Goal: Task Accomplishment & Management: Complete application form

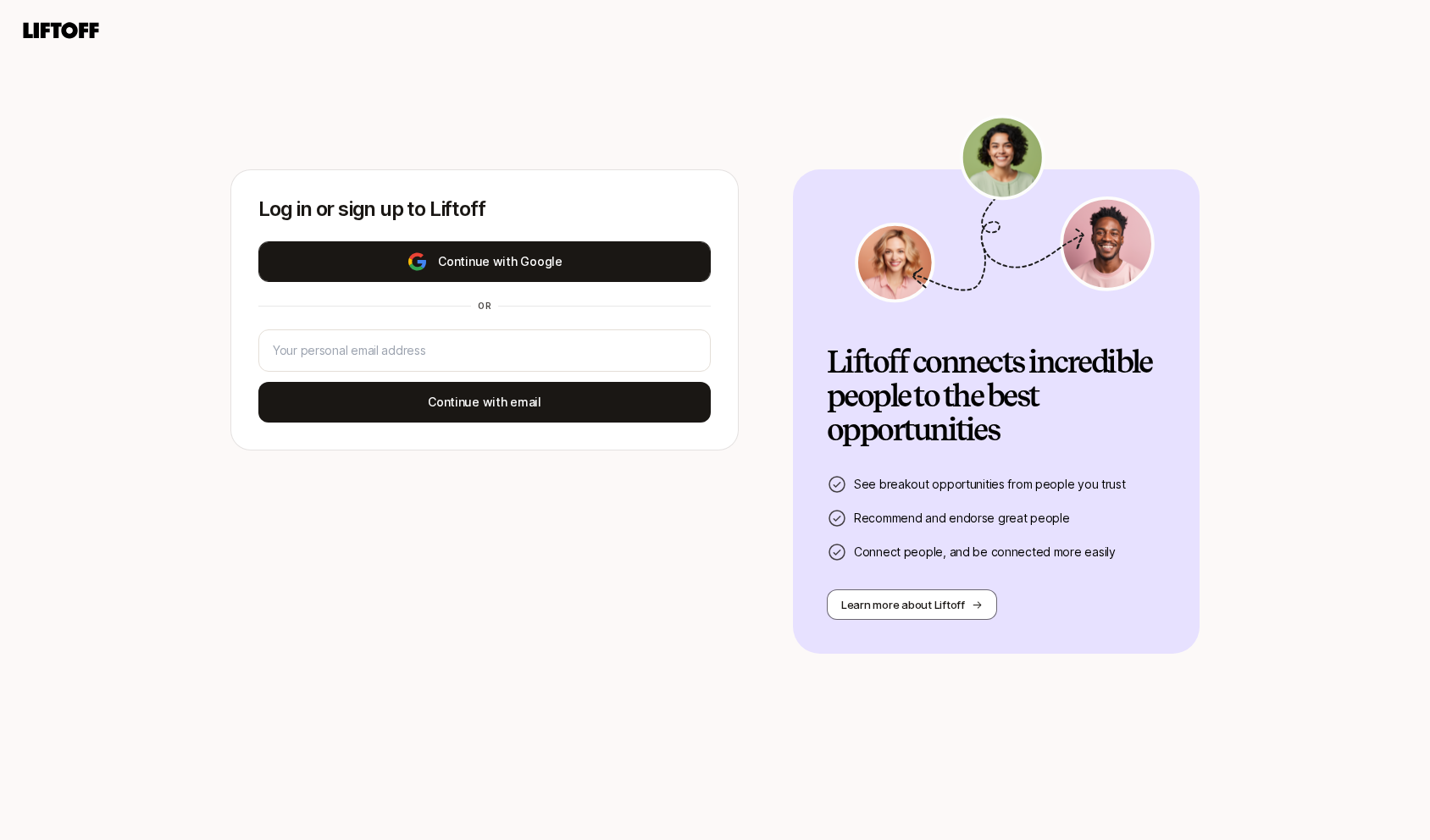
click at [540, 260] on button "Continue with Google" at bounding box center [484, 262] width 453 height 41
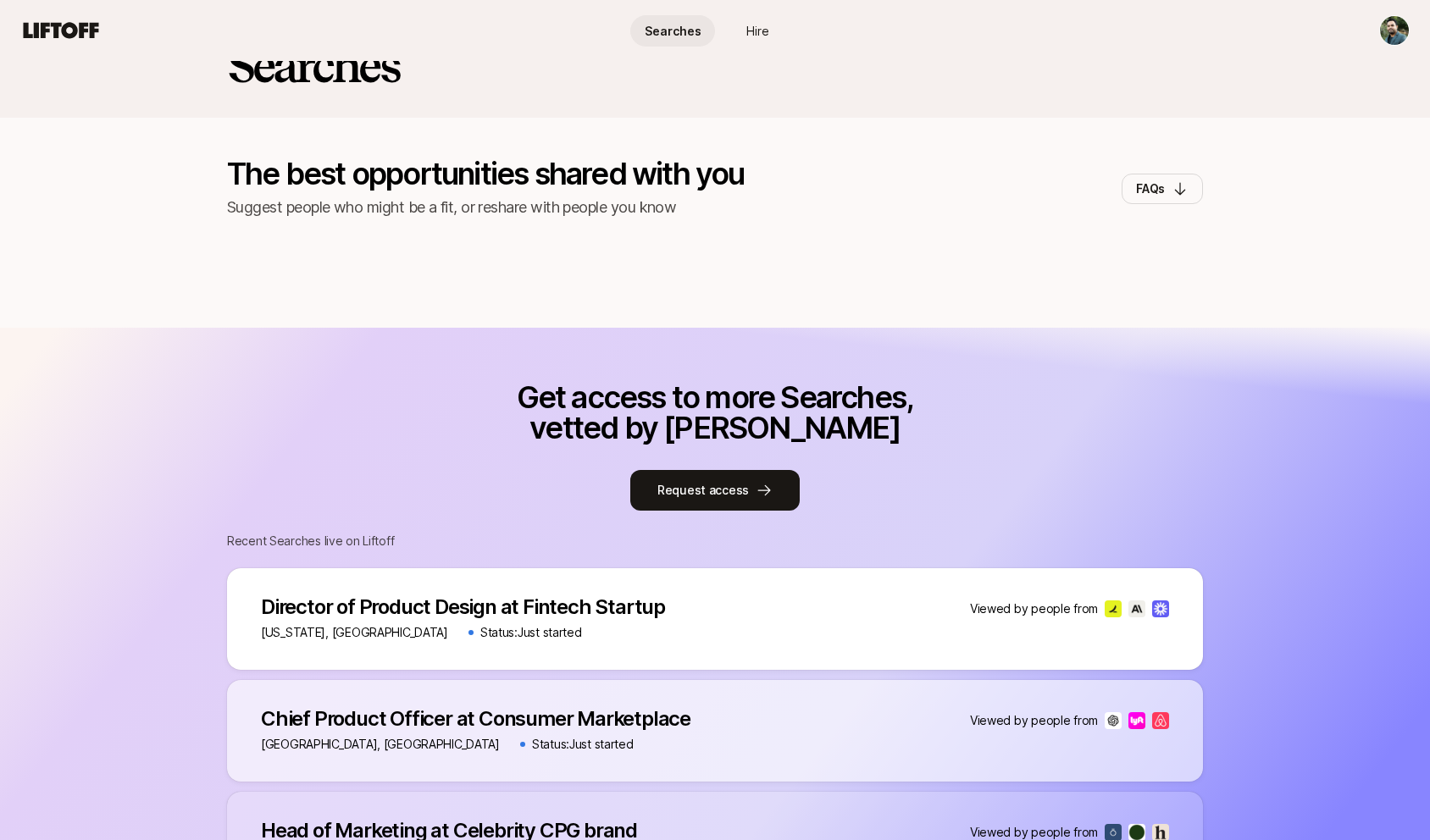
scroll to position [101, 0]
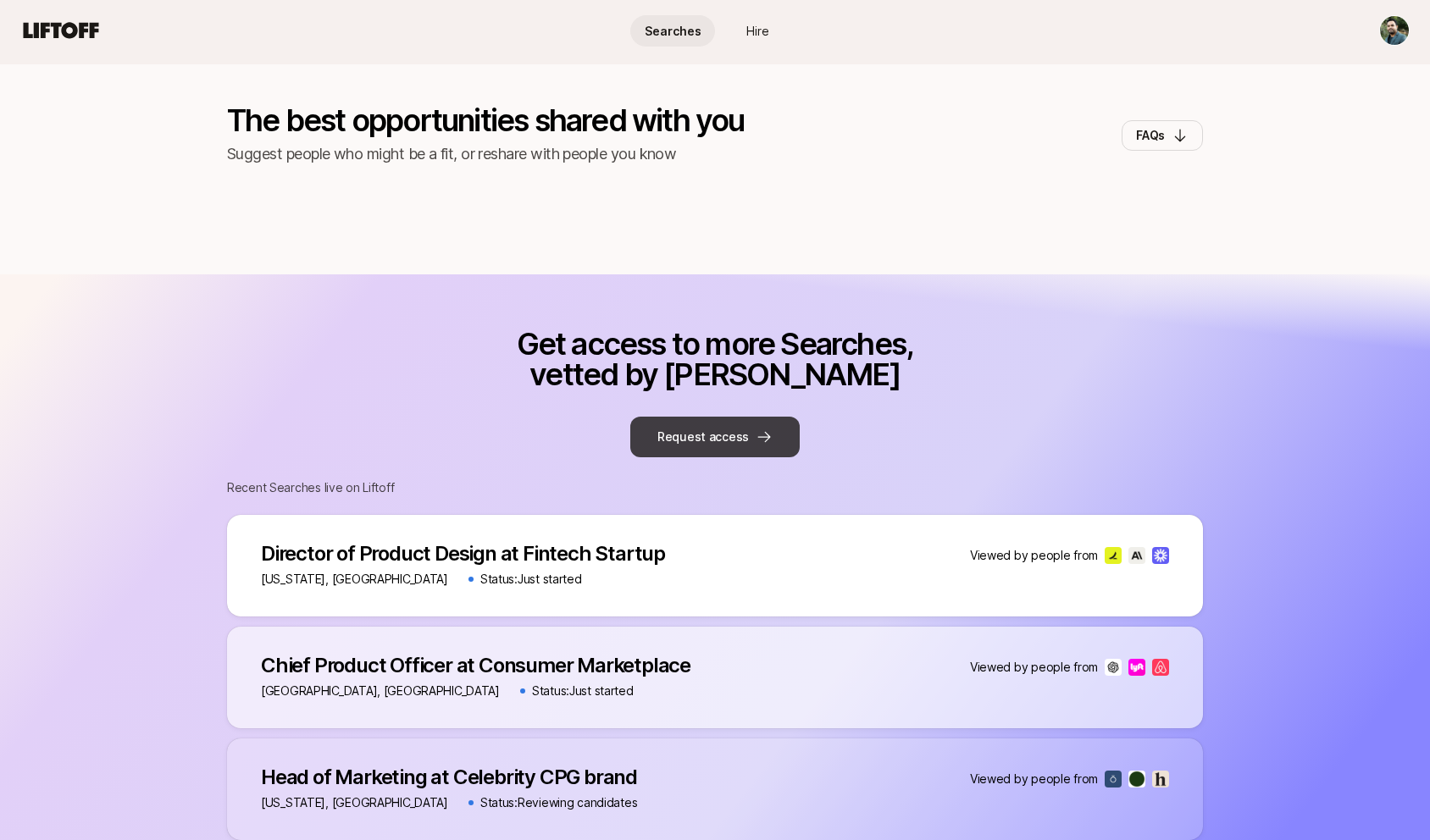
click at [743, 441] on button "Request access" at bounding box center [715, 437] width 169 height 41
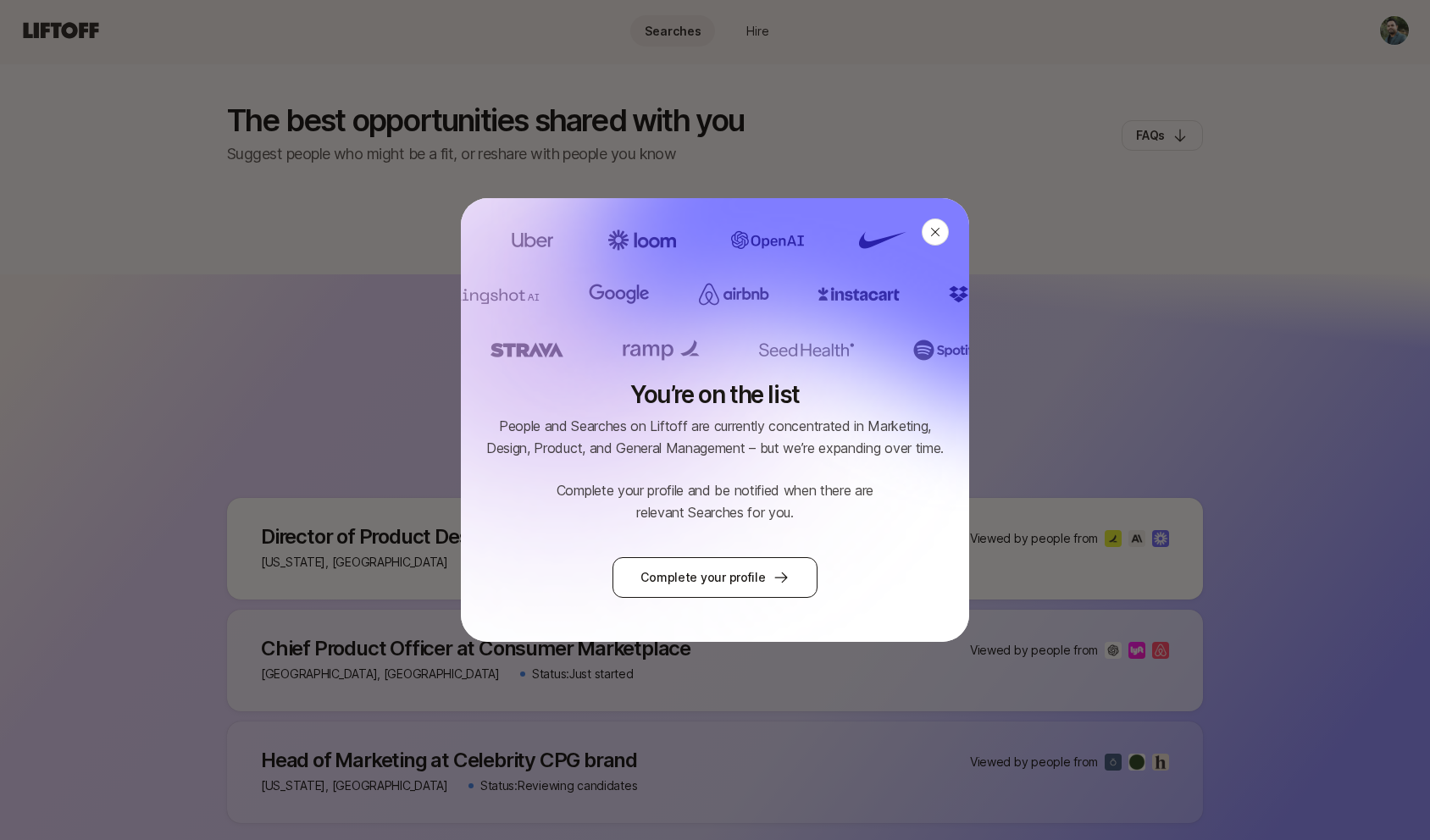
click at [724, 587] on link "Complete your profile" at bounding box center [715, 578] width 204 height 41
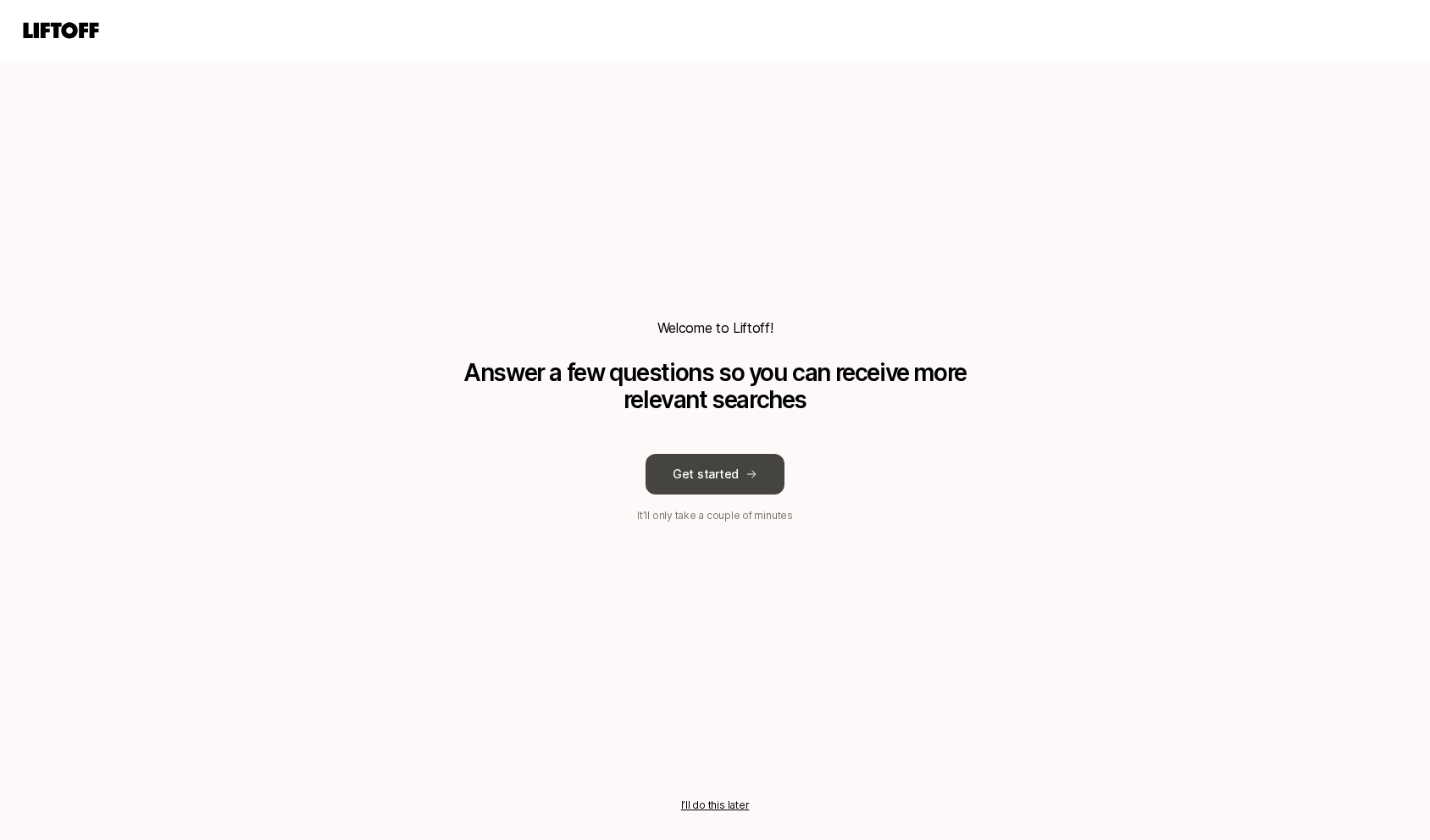
click at [715, 468] on button "Get started" at bounding box center [715, 475] width 139 height 41
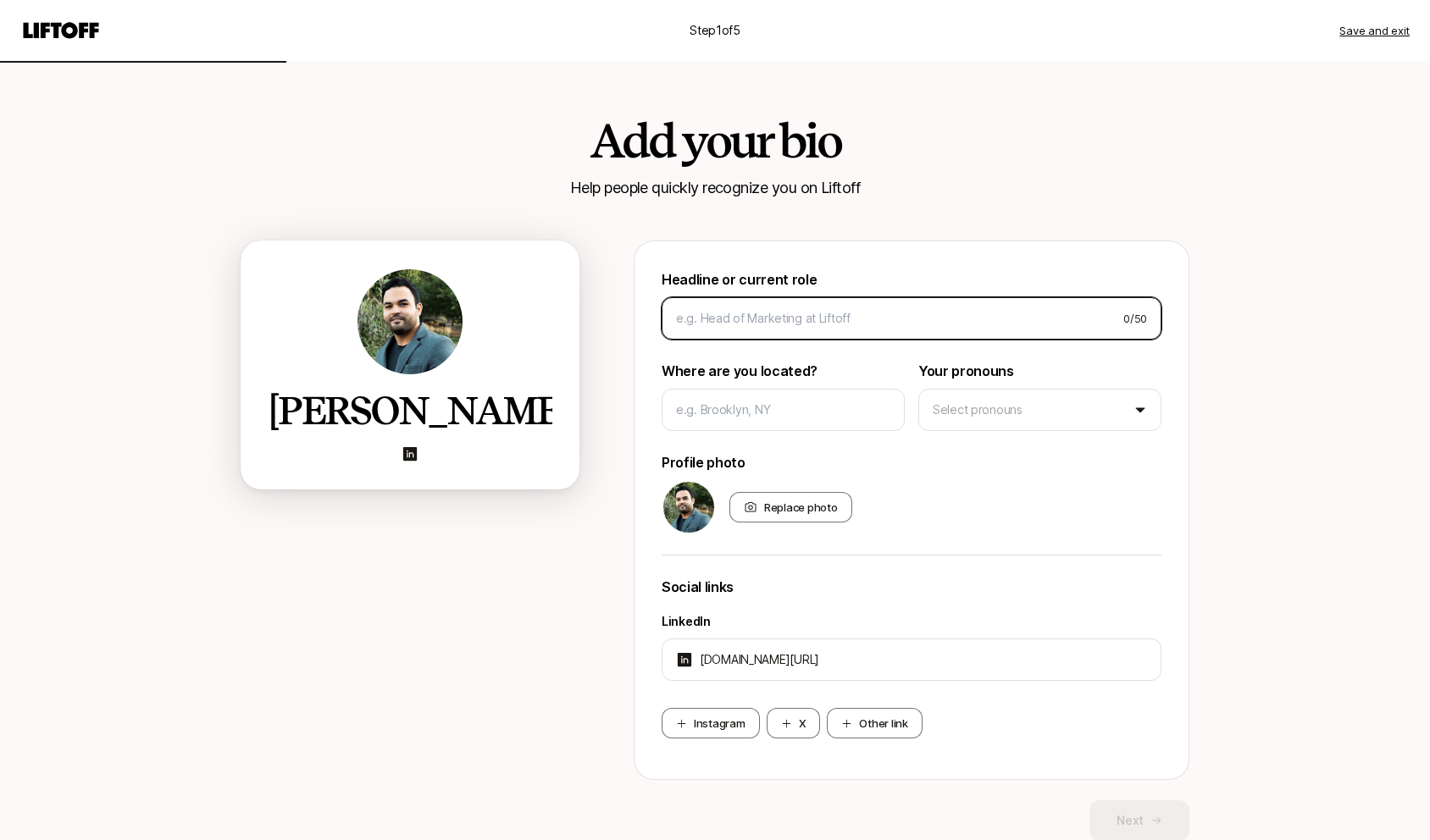
click at [742, 323] on input at bounding box center [894, 318] width 434 height 20
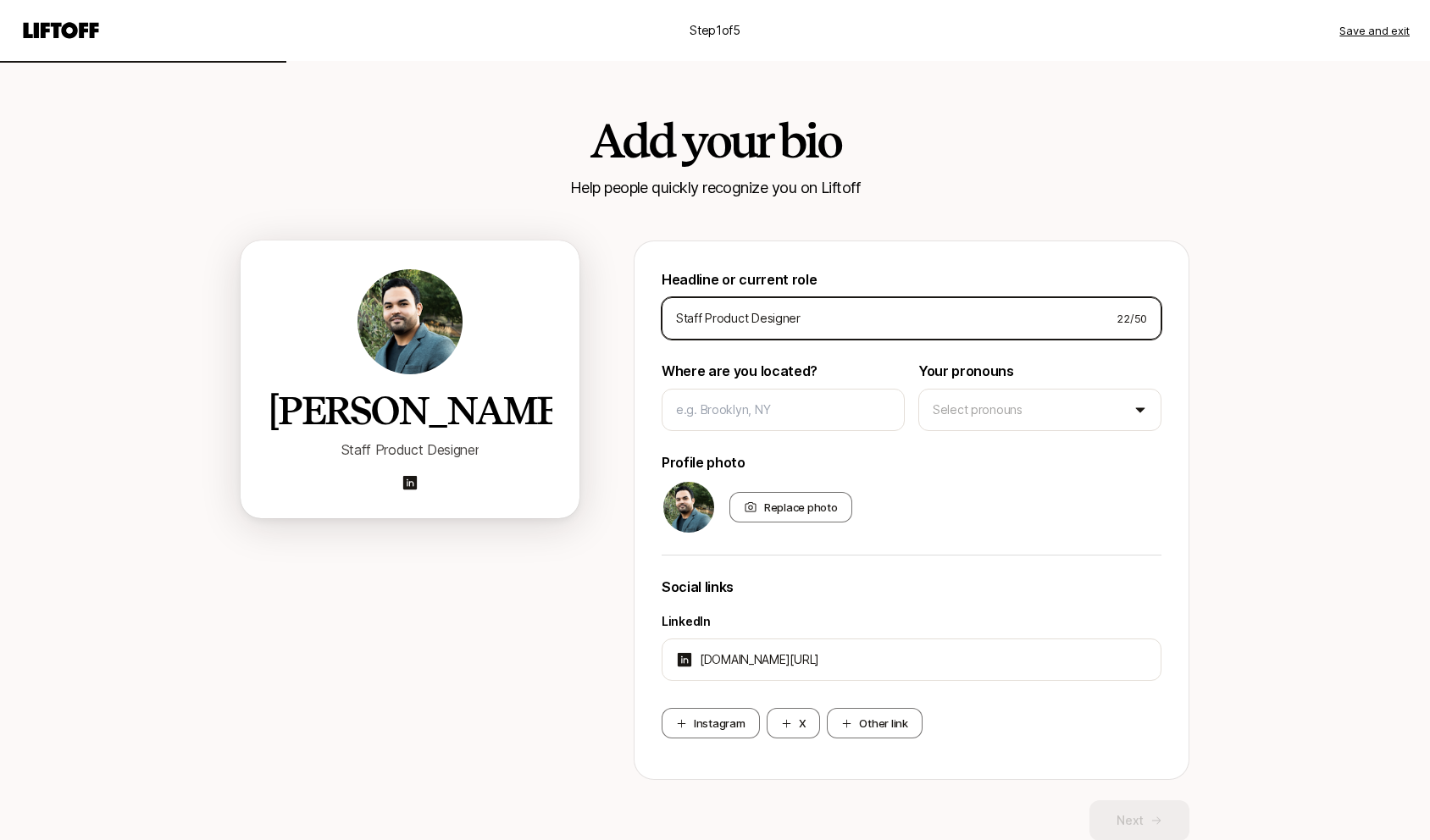
type input "Staff Product Designer"
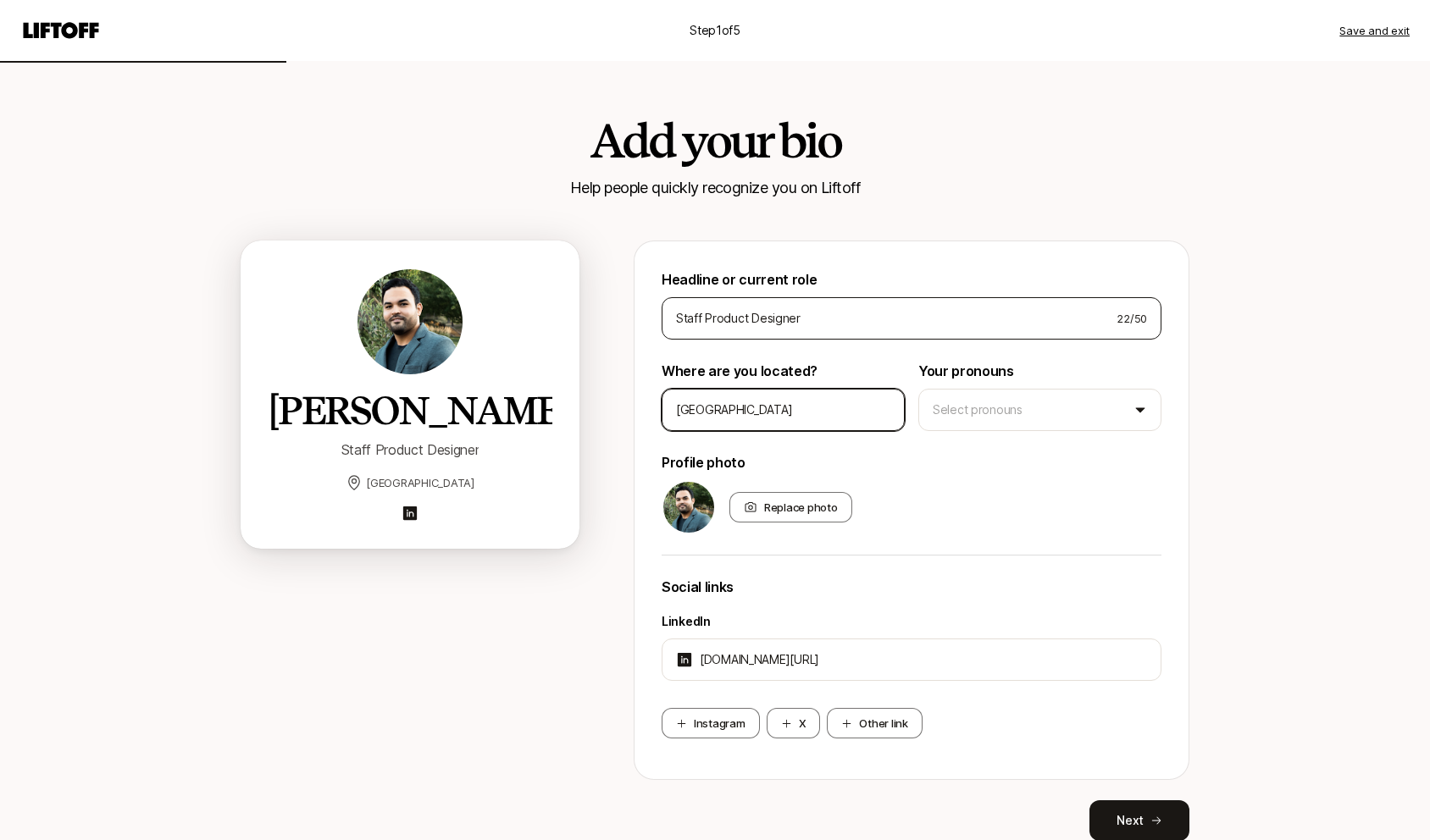
type input "[GEOGRAPHIC_DATA]"
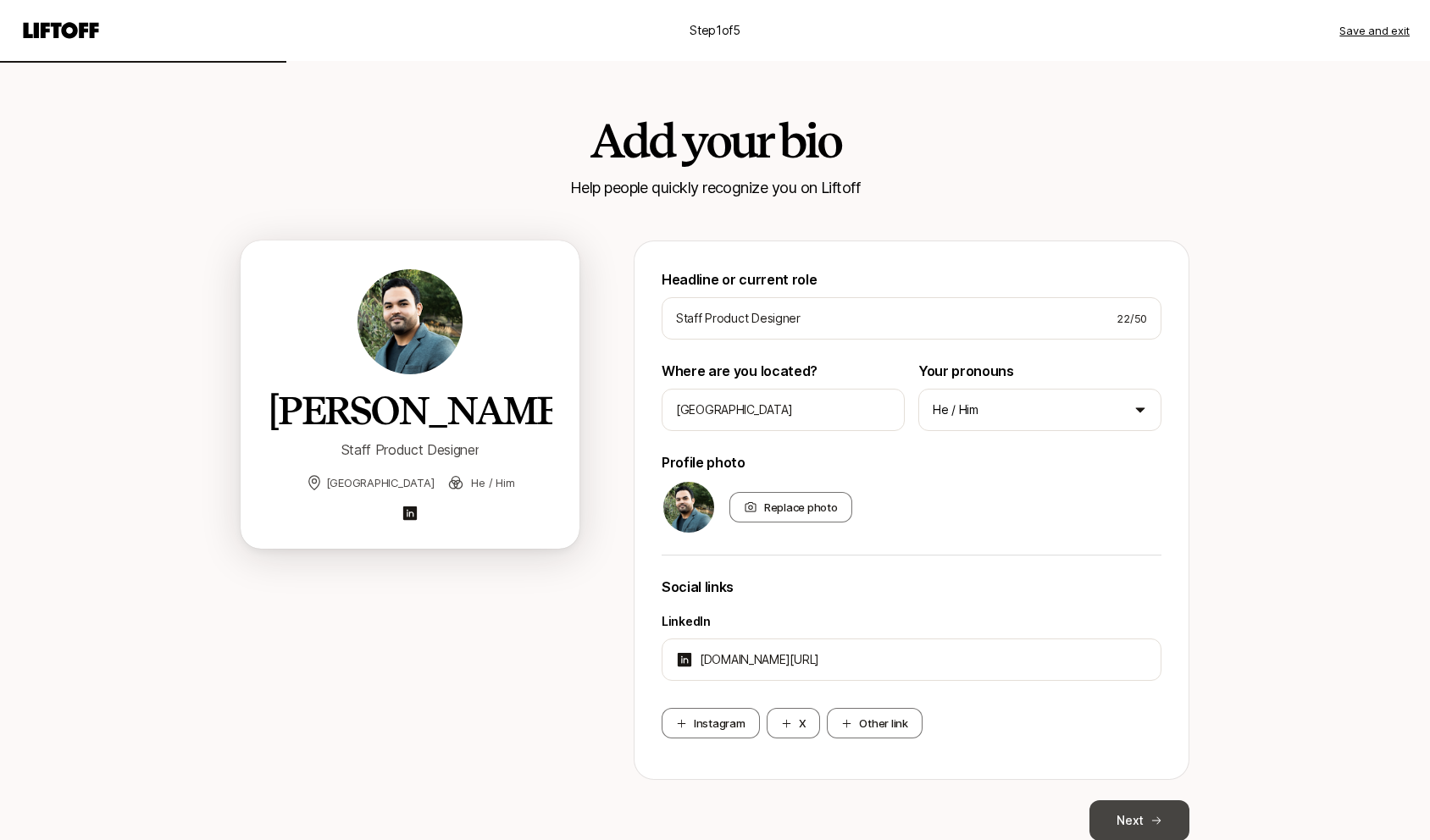
click at [1147, 819] on button "Next" at bounding box center [1139, 821] width 100 height 41
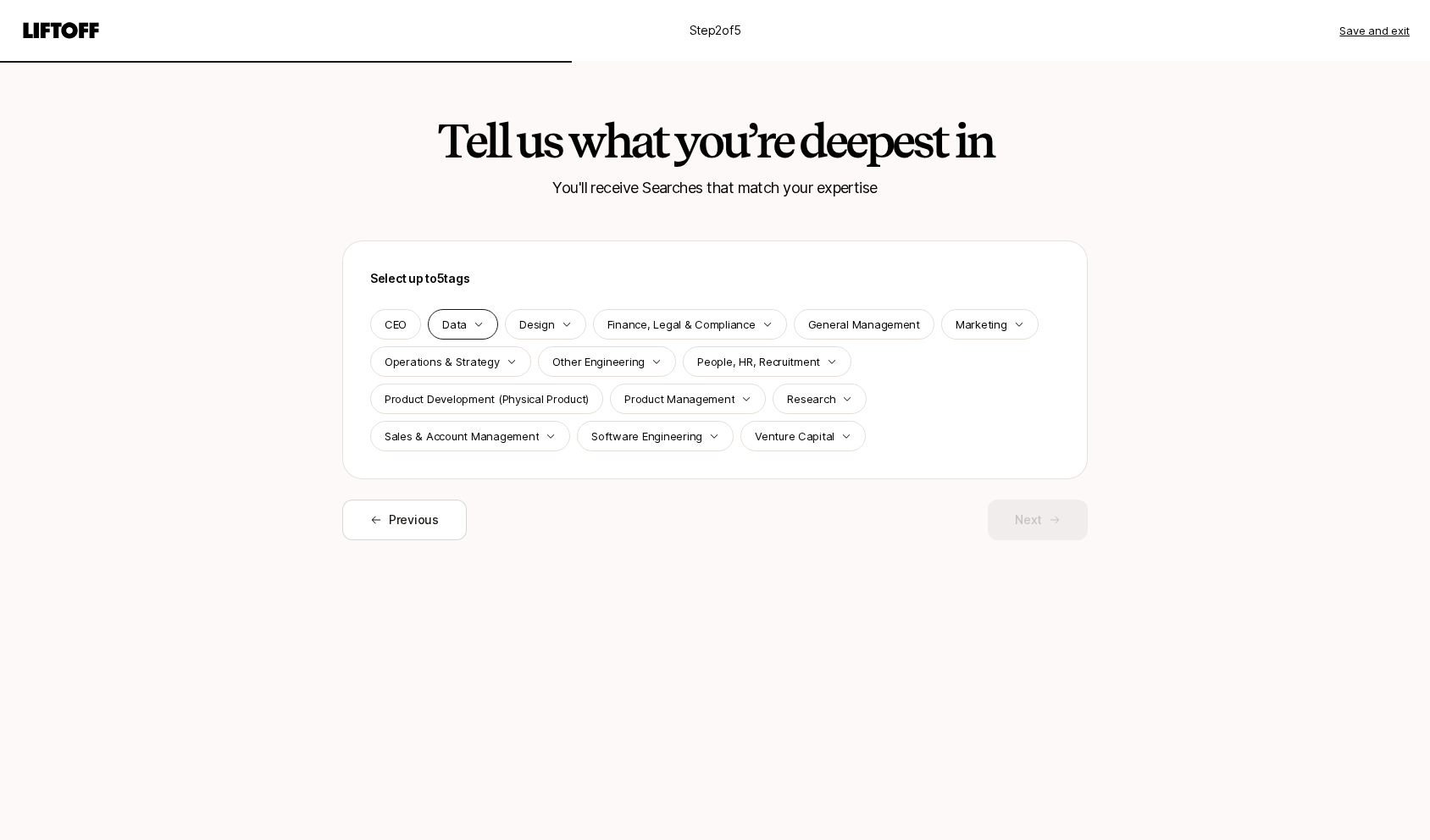
click at [462, 323] on p "Data" at bounding box center [454, 324] width 24 height 17
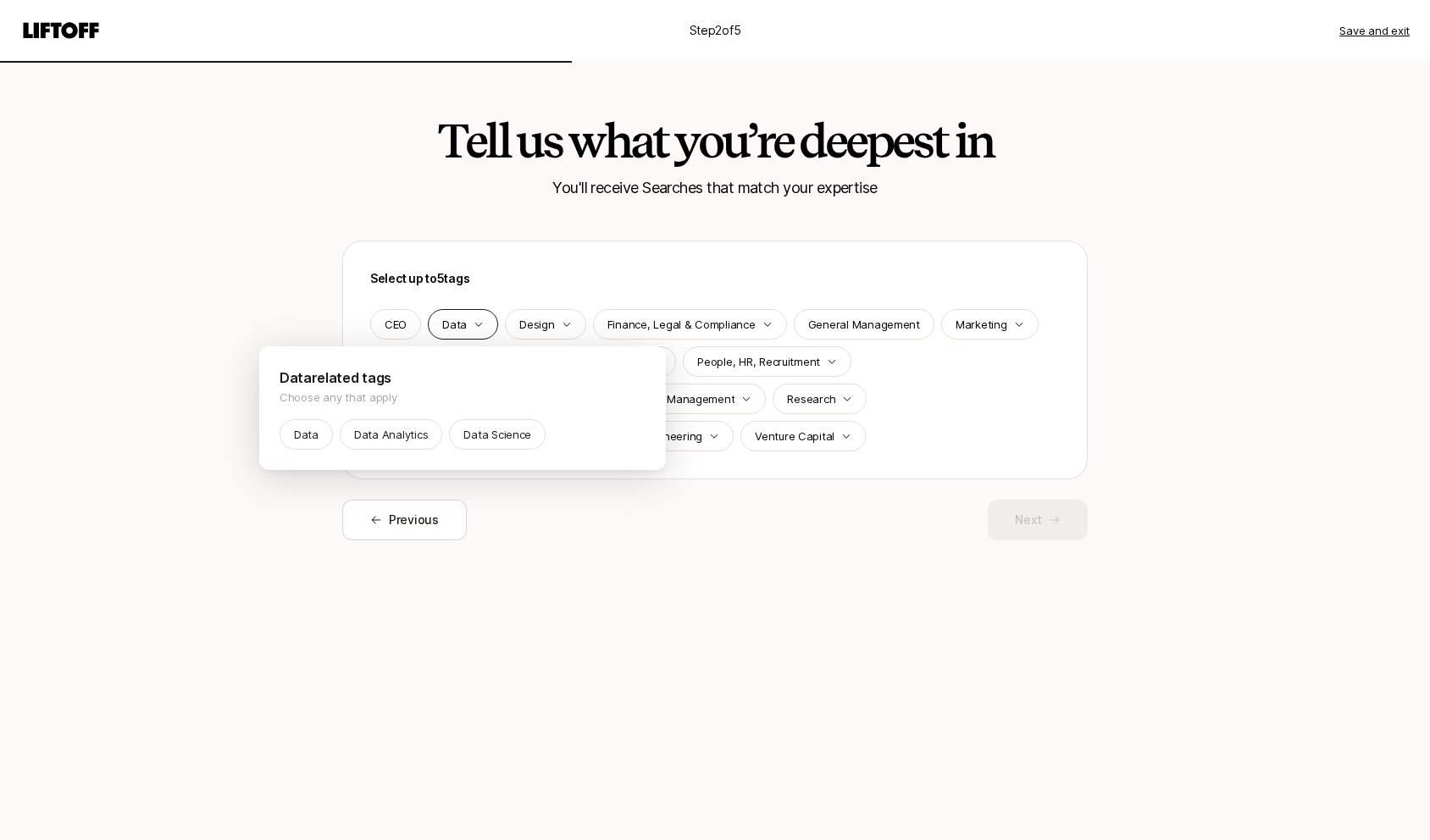
click at [462, 323] on html "Step 2 of 5 Save and exit Tell us what you’re deepest in You'll receive Searche…" at bounding box center [715, 420] width 1430 height 840
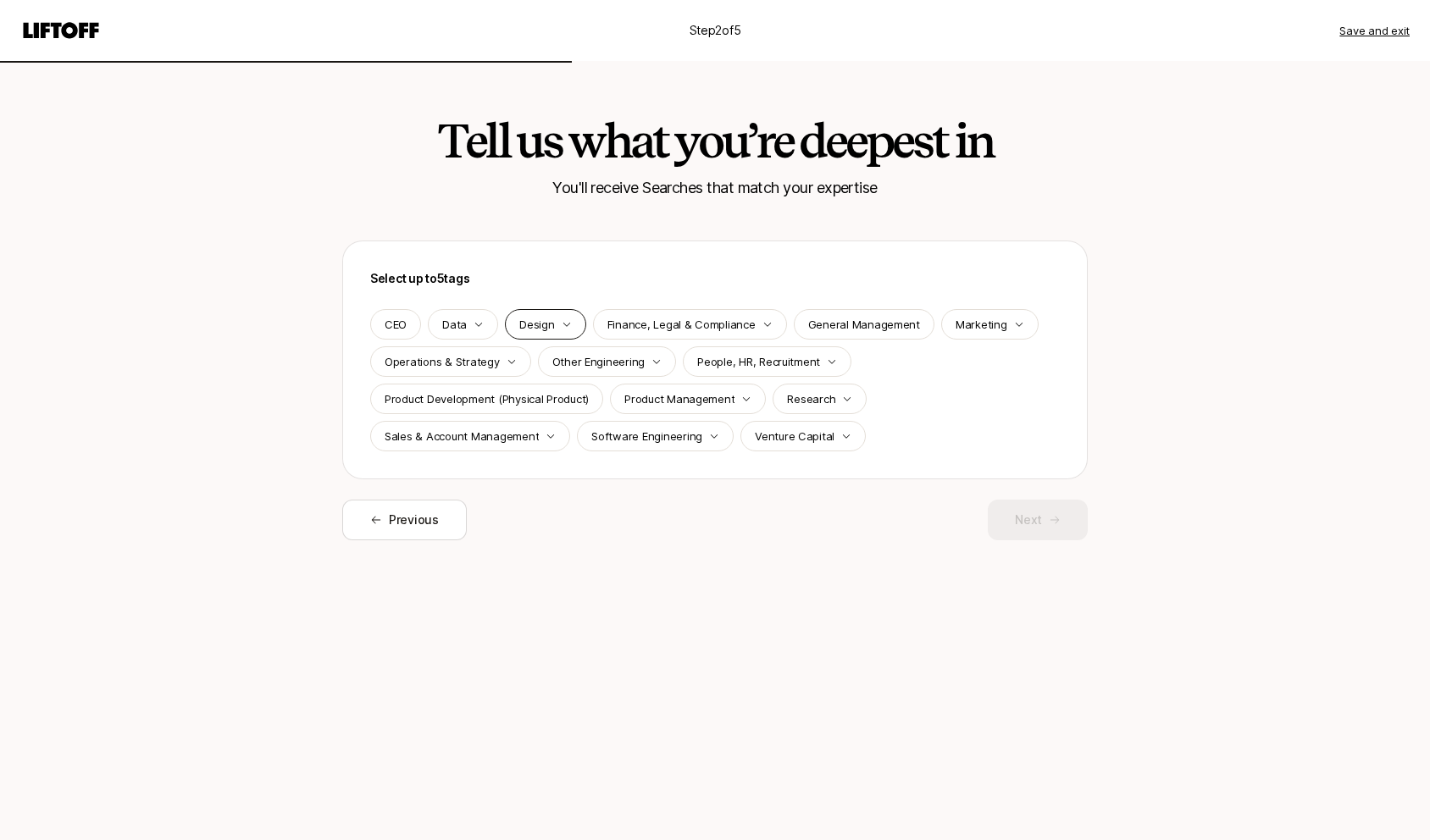
click at [540, 323] on p "Design" at bounding box center [537, 324] width 35 height 17
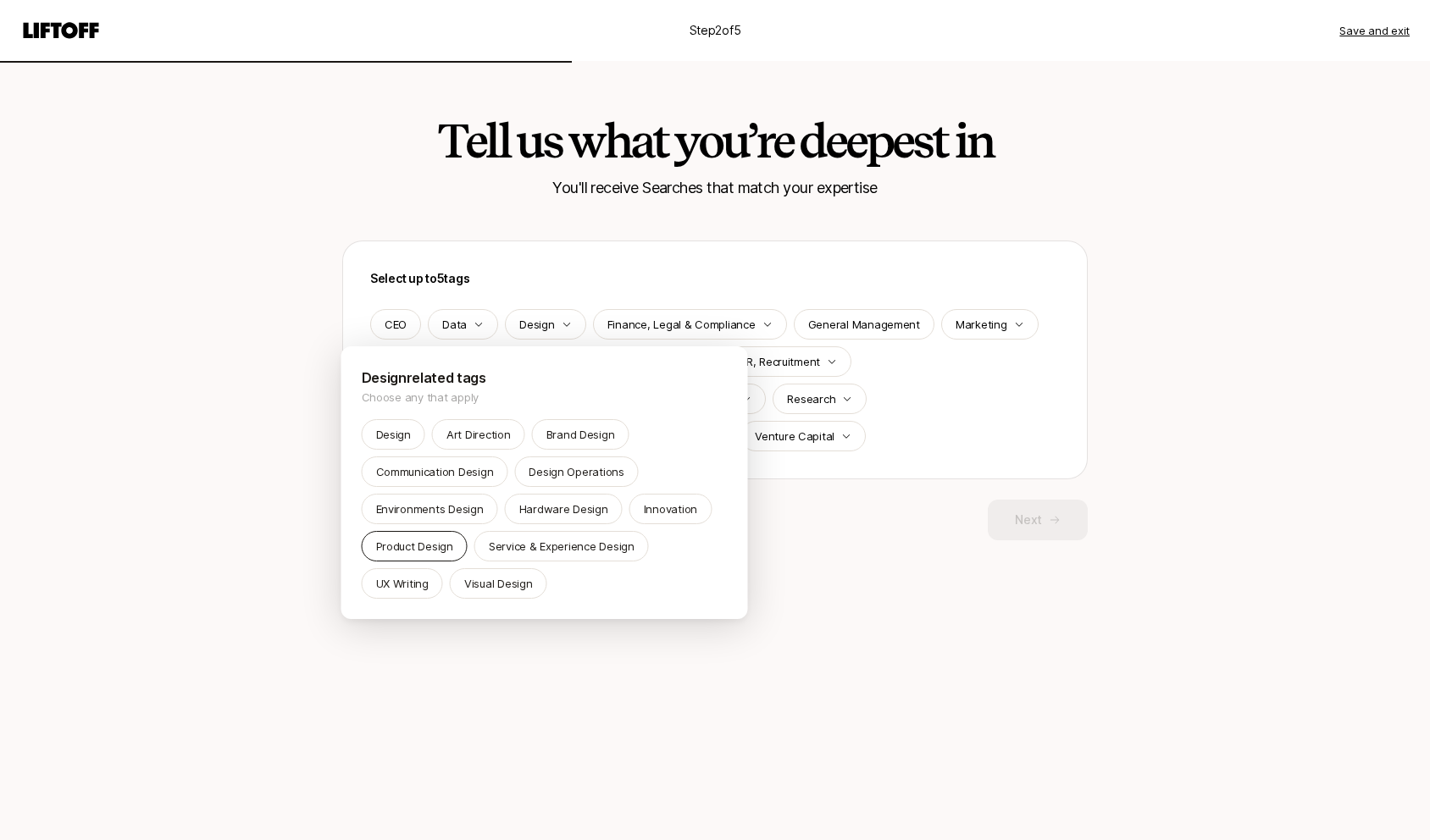
click at [436, 540] on p "Product Design" at bounding box center [414, 546] width 77 height 17
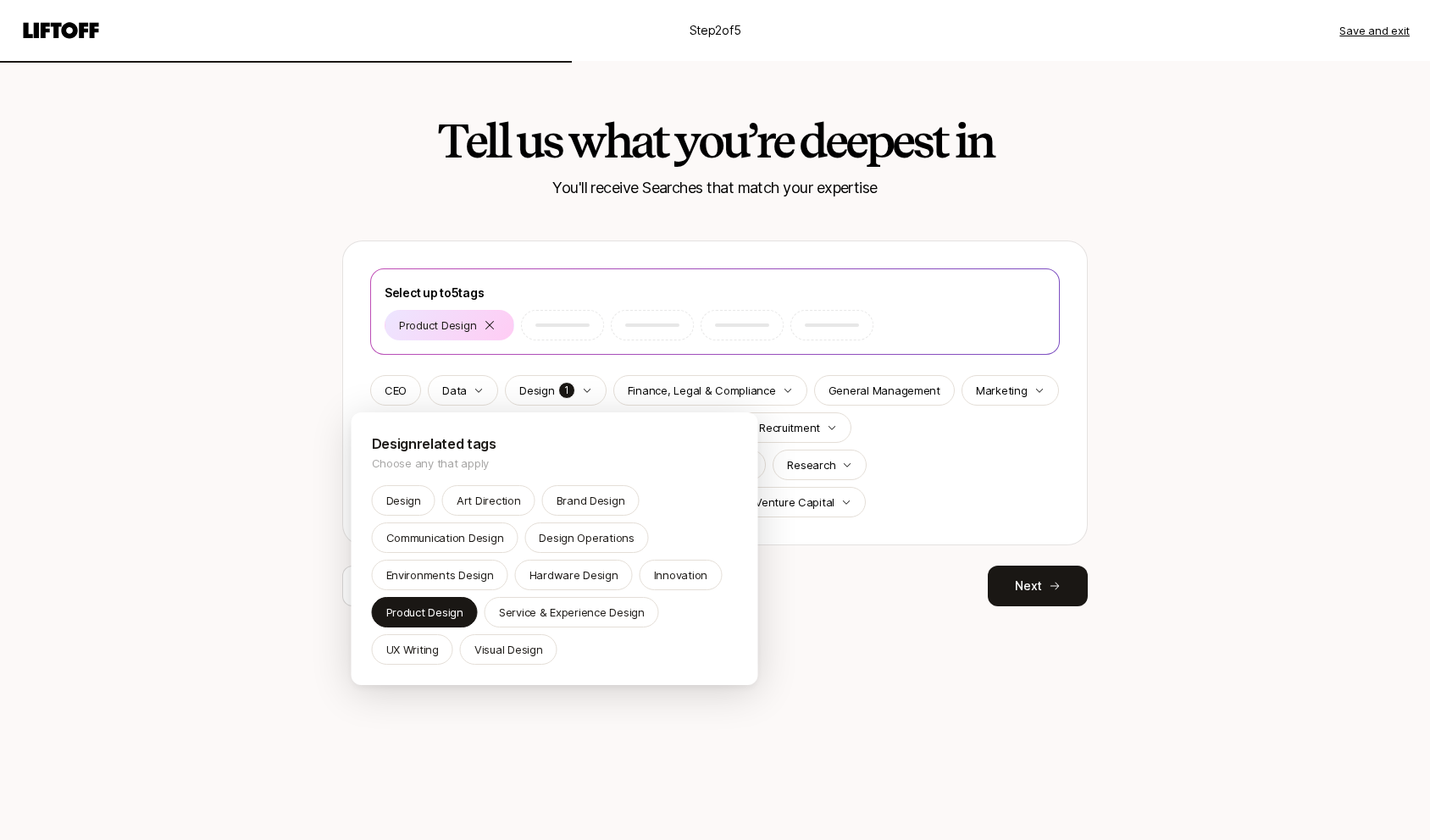
click at [915, 506] on html "Step 2 of 5 Save and exit Tell us what you’re deepest in You'll receive Searche…" at bounding box center [715, 420] width 1430 height 840
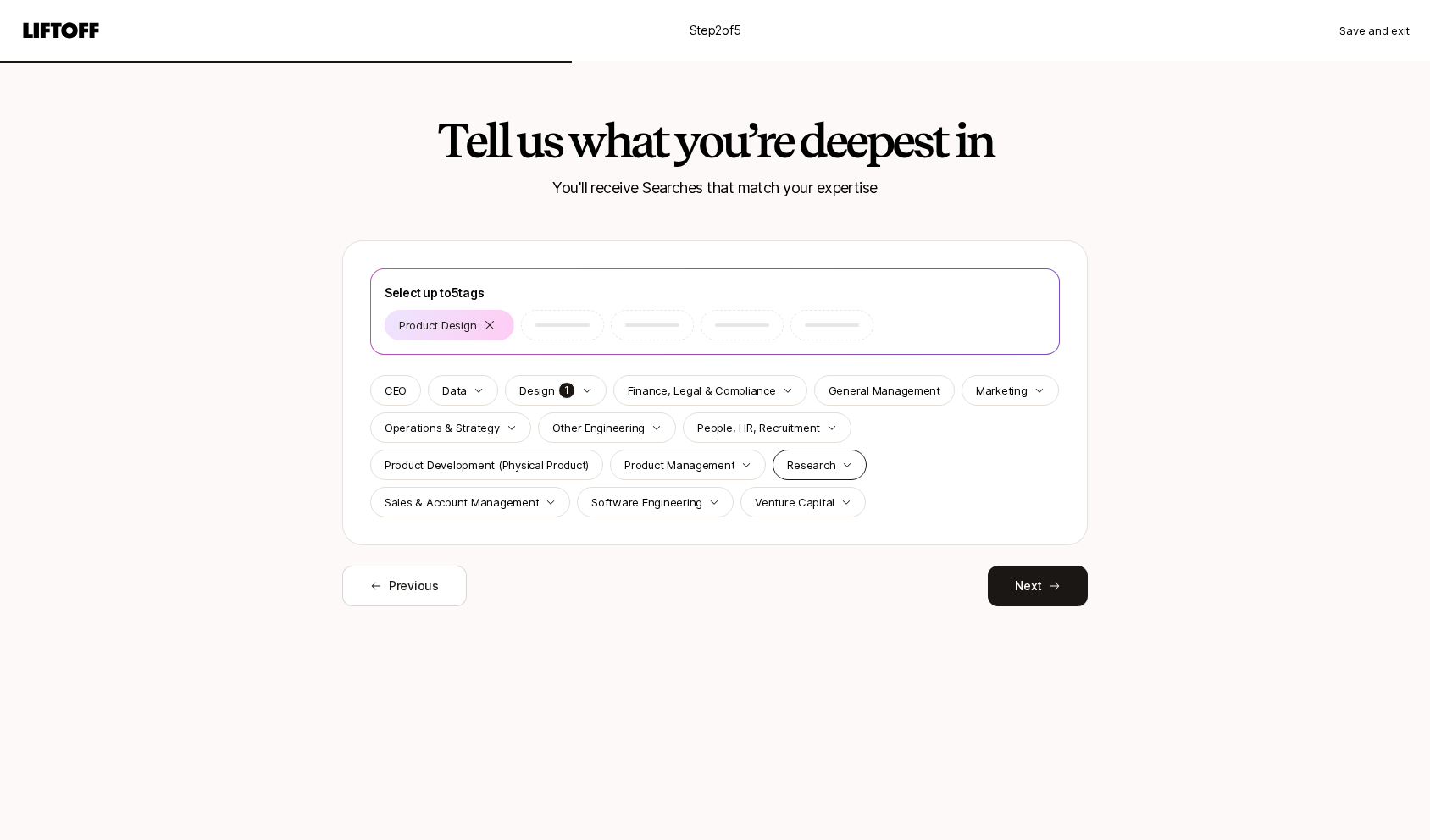
click at [825, 457] on p "Research" at bounding box center [812, 464] width 49 height 17
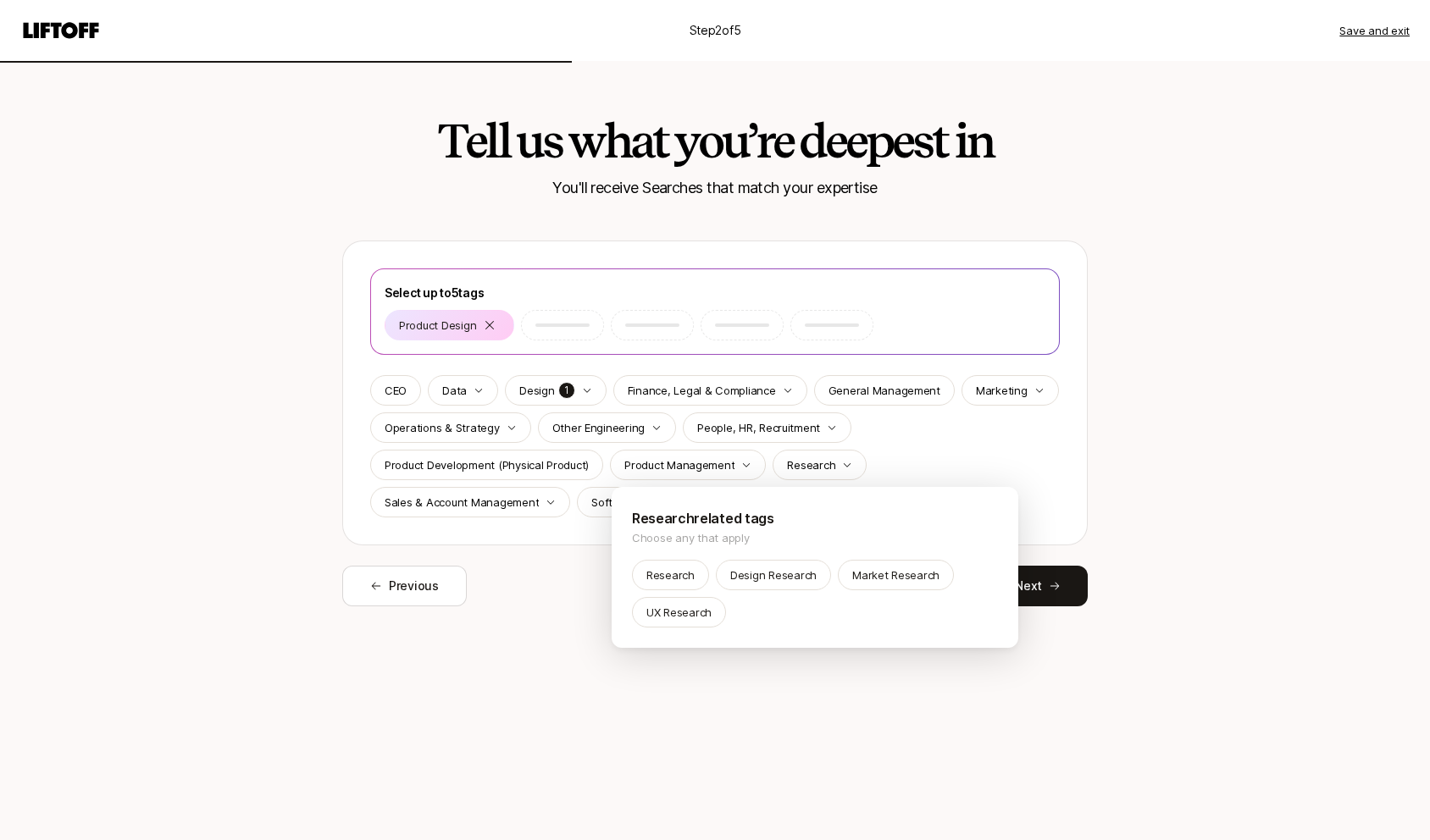
click at [934, 448] on html "Step 2 of 5 Save and exit Tell us what you’re deepest in You'll receive Searche…" at bounding box center [715, 420] width 1430 height 840
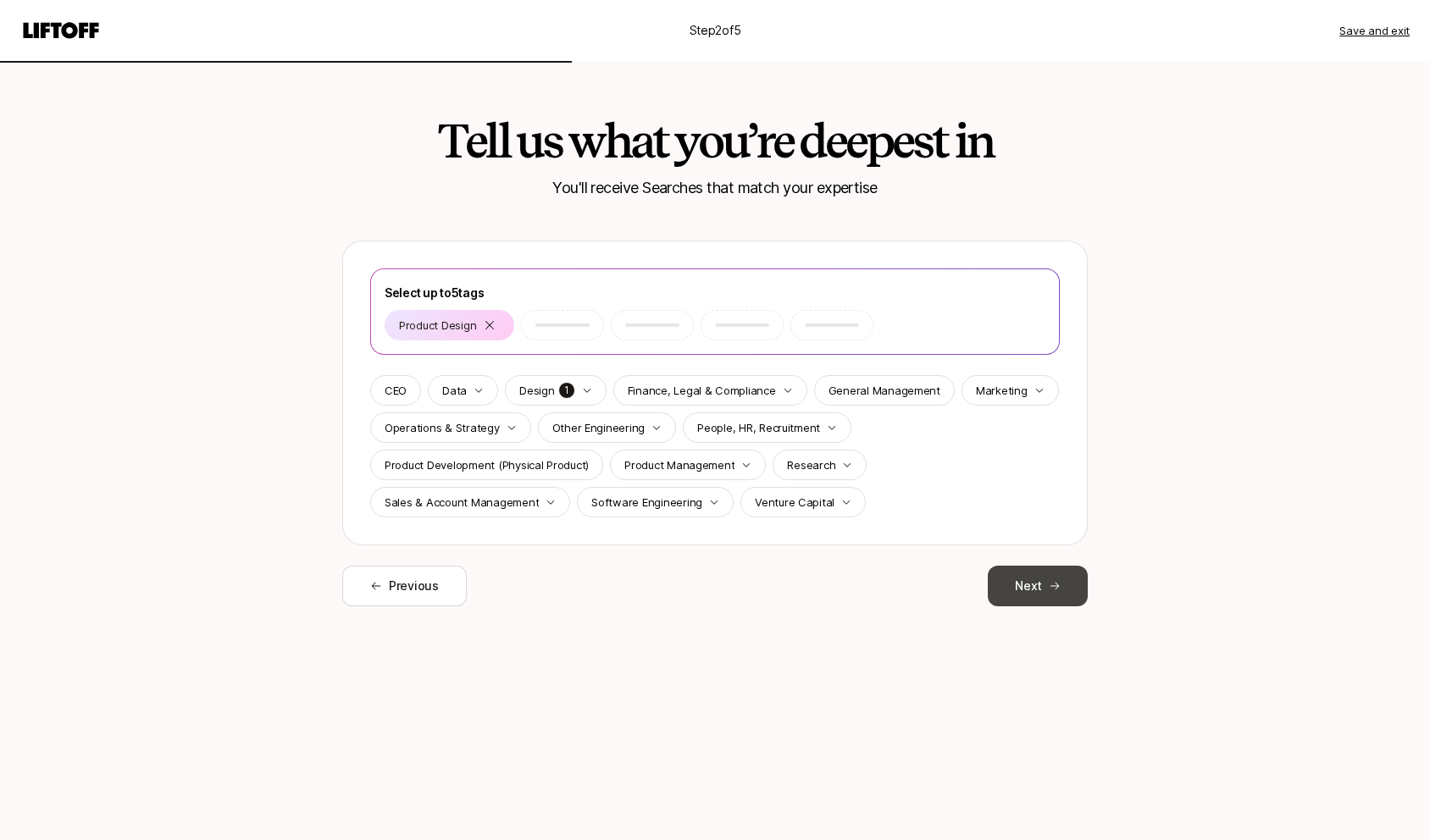
click at [1029, 571] on button "Next" at bounding box center [1038, 586] width 100 height 41
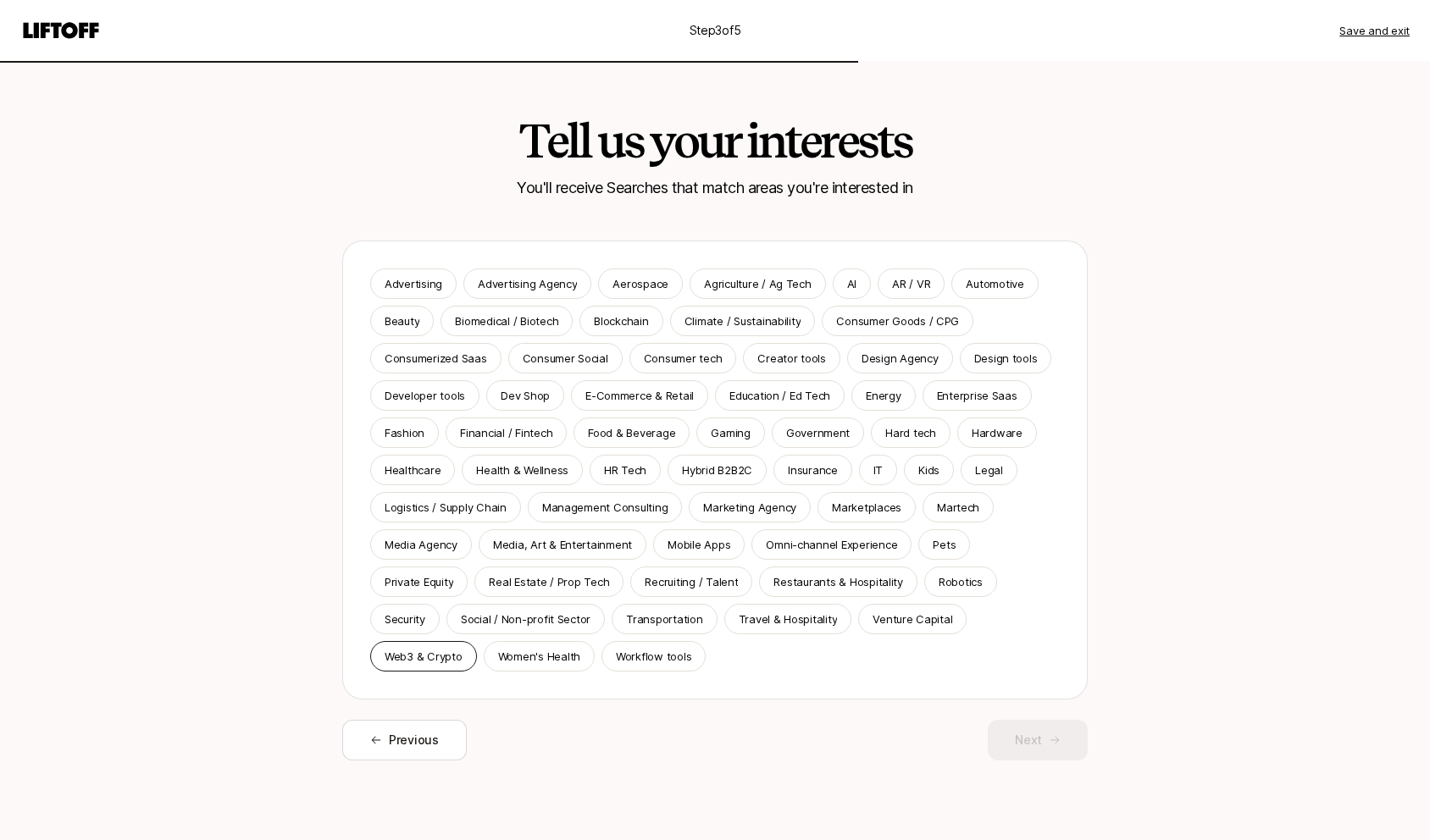
click at [460, 651] on div "Web3 & Crypto" at bounding box center [423, 656] width 107 height 30
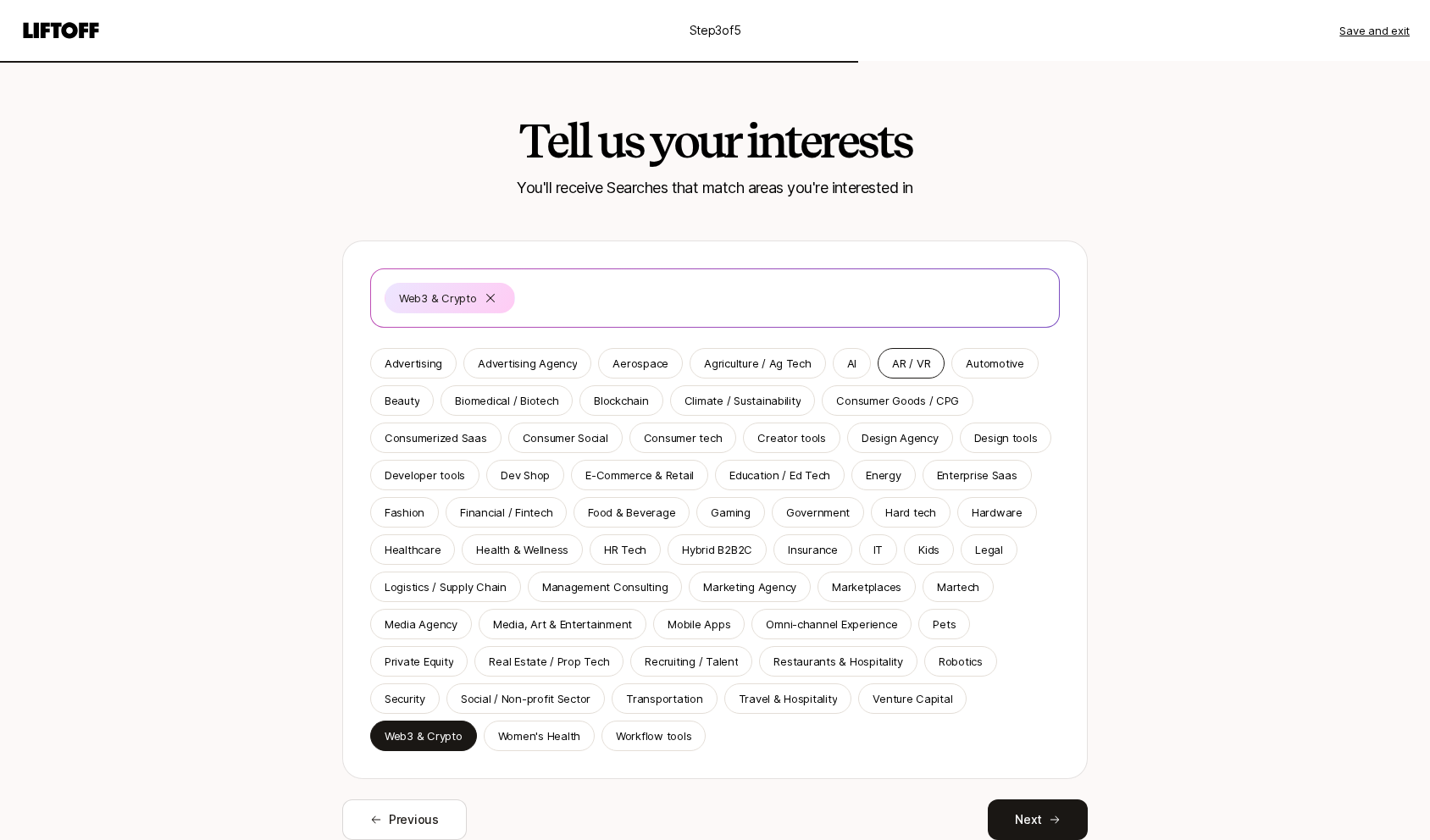
click at [901, 378] on div "AR / VR" at bounding box center [911, 363] width 67 height 30
click at [849, 371] on p "AI" at bounding box center [852, 363] width 10 height 17
click at [472, 469] on div "Developer tools" at bounding box center [424, 475] width 109 height 30
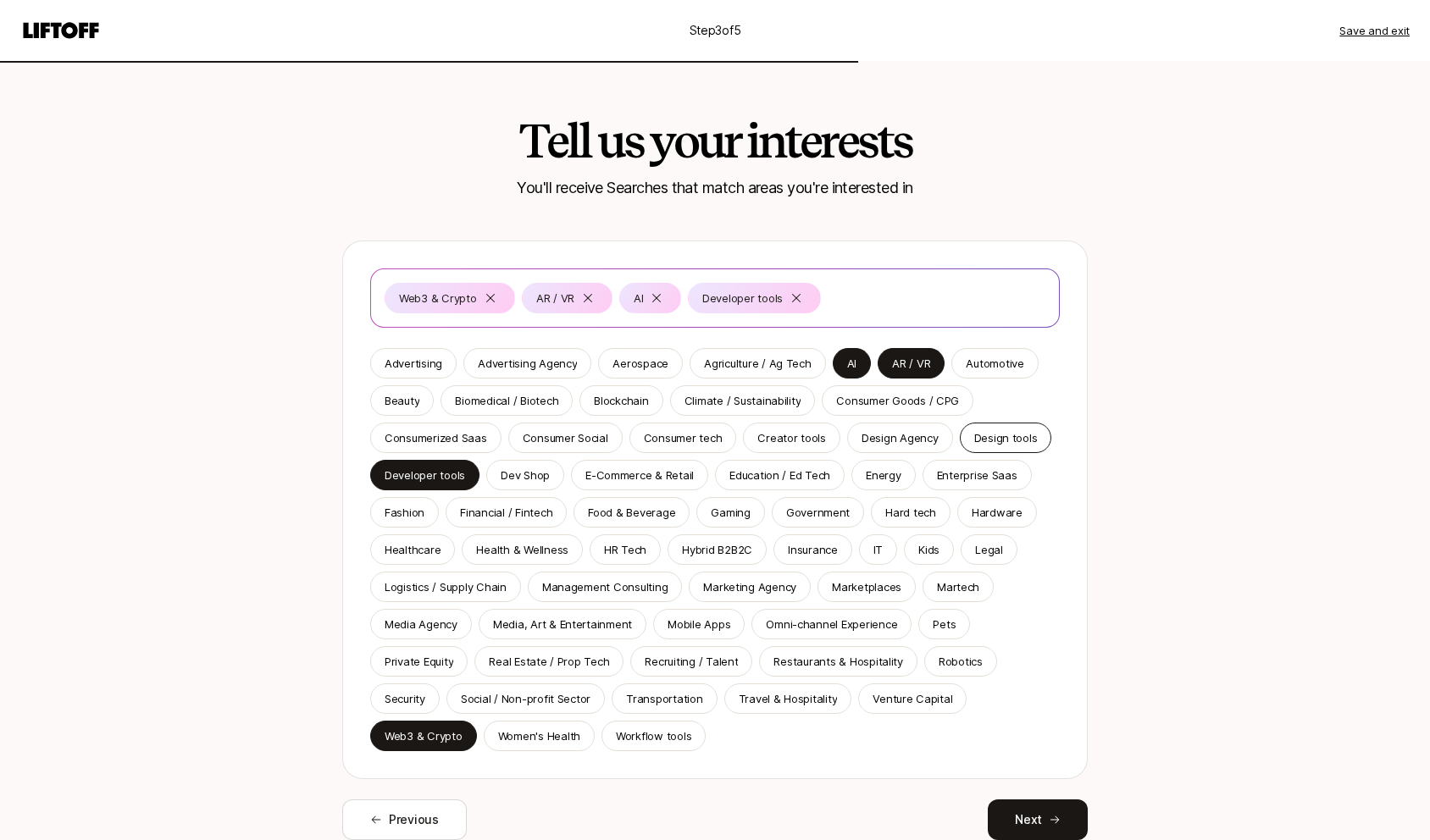
click at [994, 450] on div "Design tools" at bounding box center [1006, 437] width 92 height 30
click at [988, 478] on p "Enterprise Saas" at bounding box center [977, 475] width 81 height 17
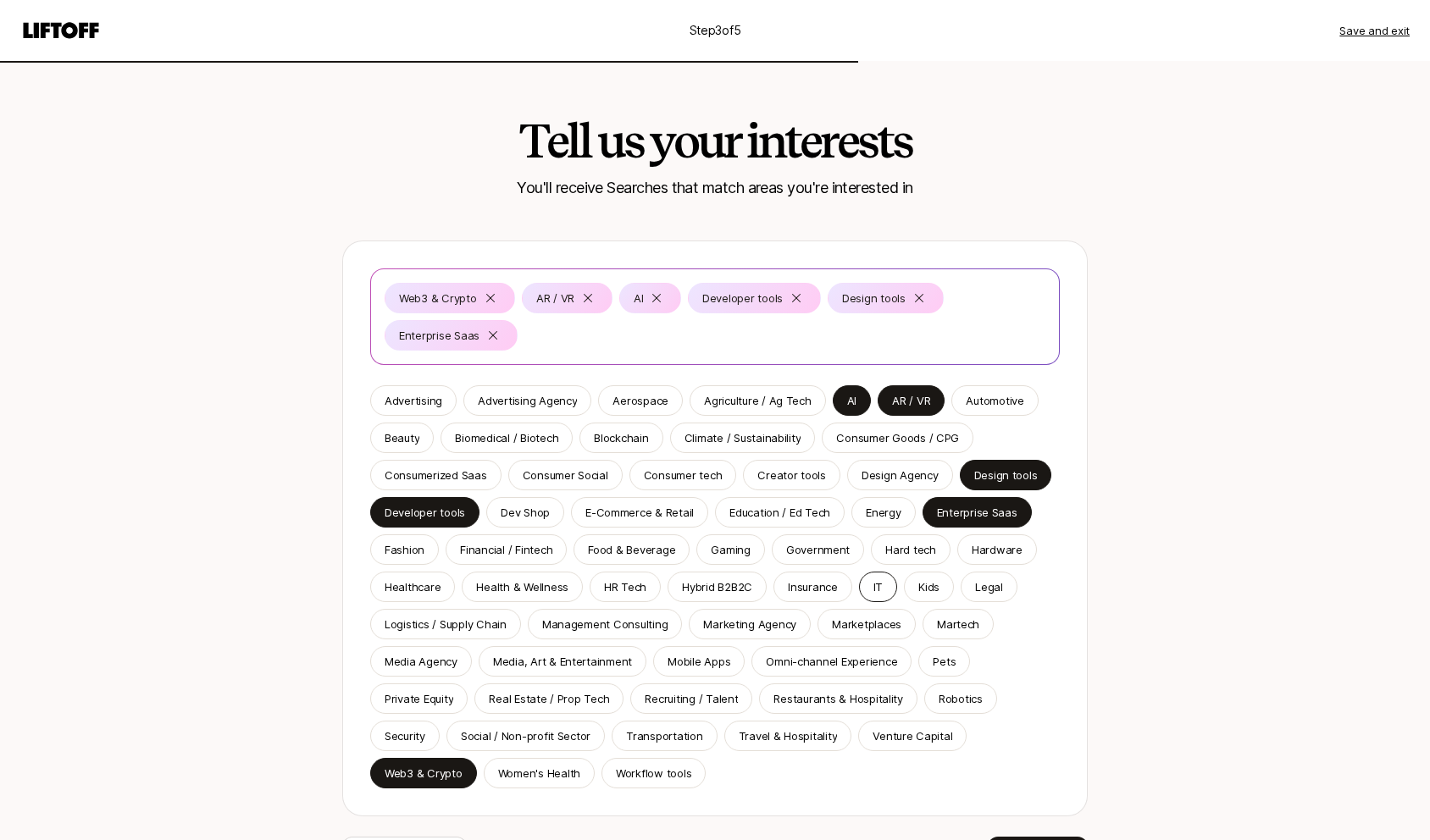
click at [873, 581] on p "IT" at bounding box center [878, 586] width 10 height 17
click at [637, 578] on p "HR Tech" at bounding box center [626, 586] width 43 height 17
click at [517, 580] on p "Health & Wellness" at bounding box center [522, 586] width 92 height 17
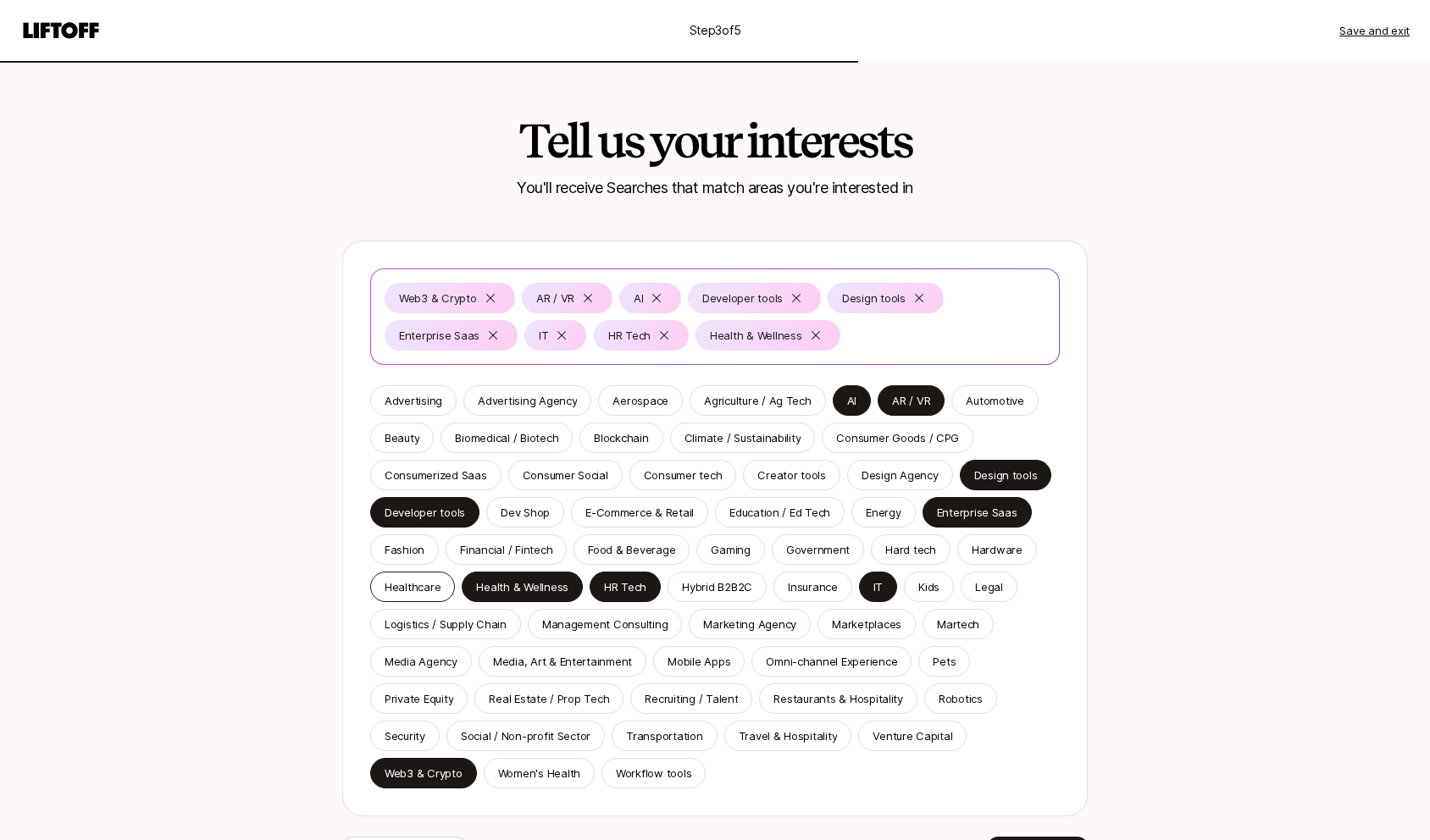
click at [426, 583] on p "Healthcare" at bounding box center [412, 586] width 55 height 17
click at [516, 543] on p "Financial / Fintech" at bounding box center [506, 549] width 92 height 17
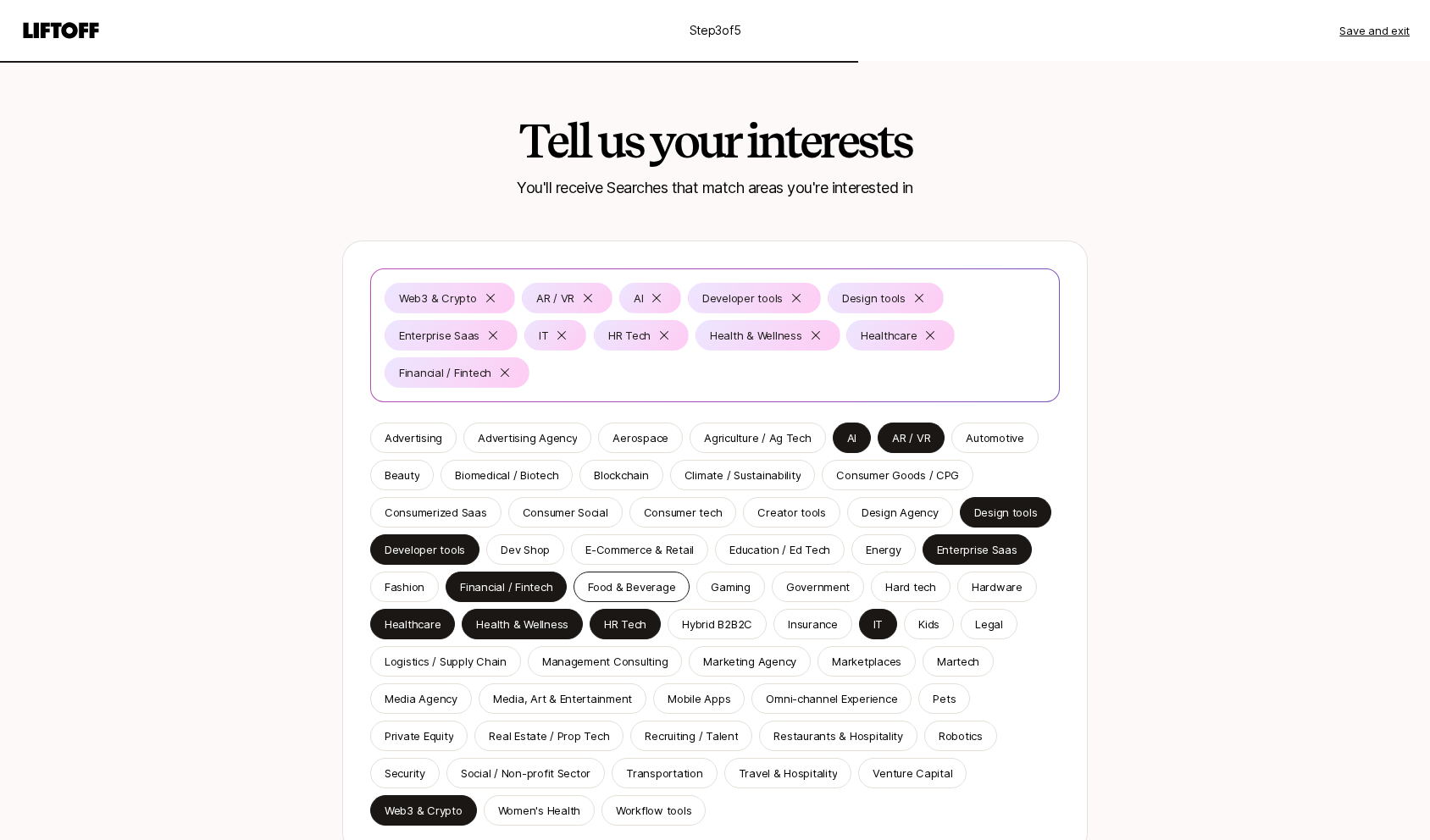
click at [654, 584] on p "Food & Beverage" at bounding box center [632, 586] width 88 height 17
click at [743, 586] on p "Gaming" at bounding box center [730, 586] width 39 height 17
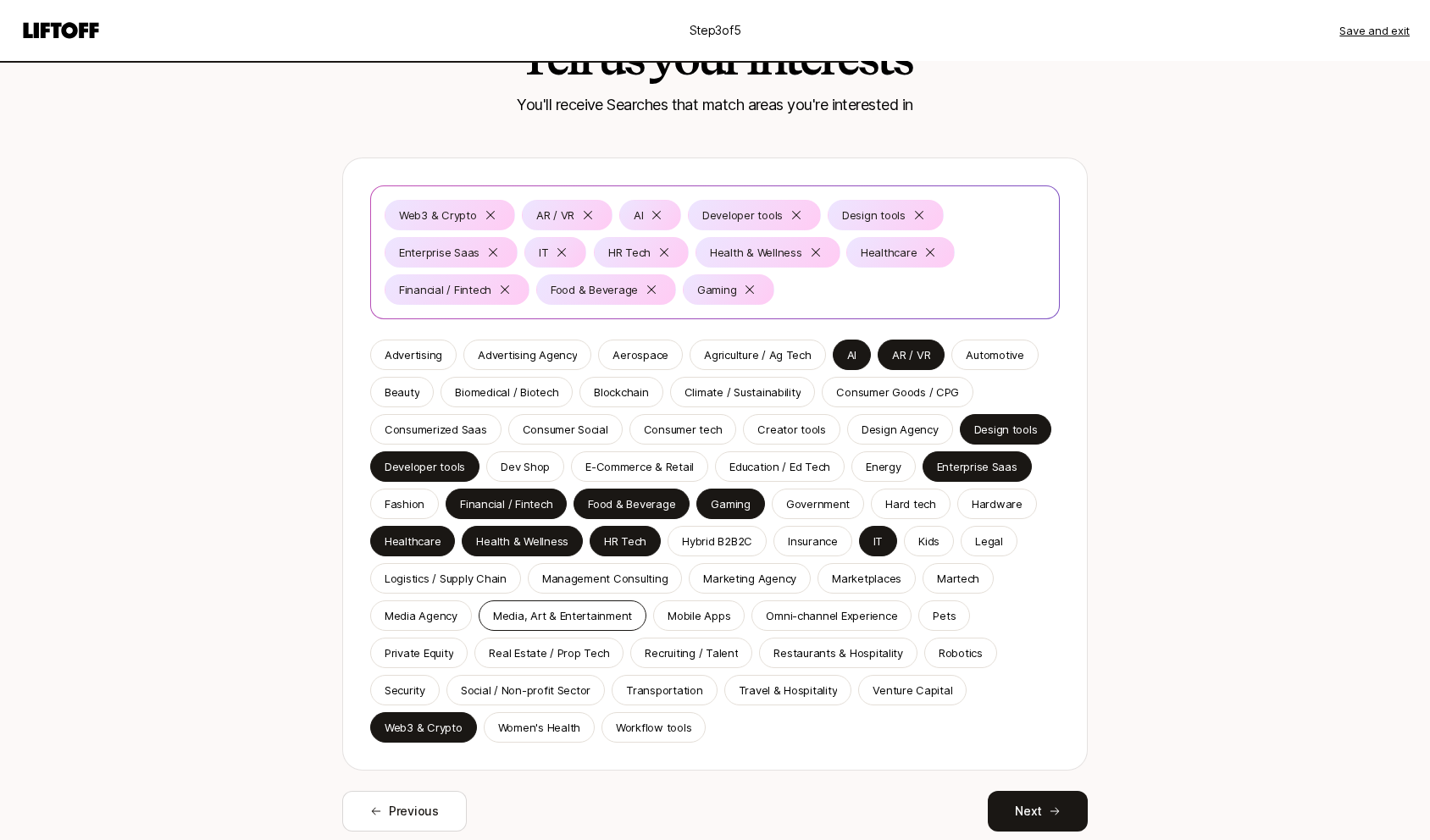
scroll to position [95, 0]
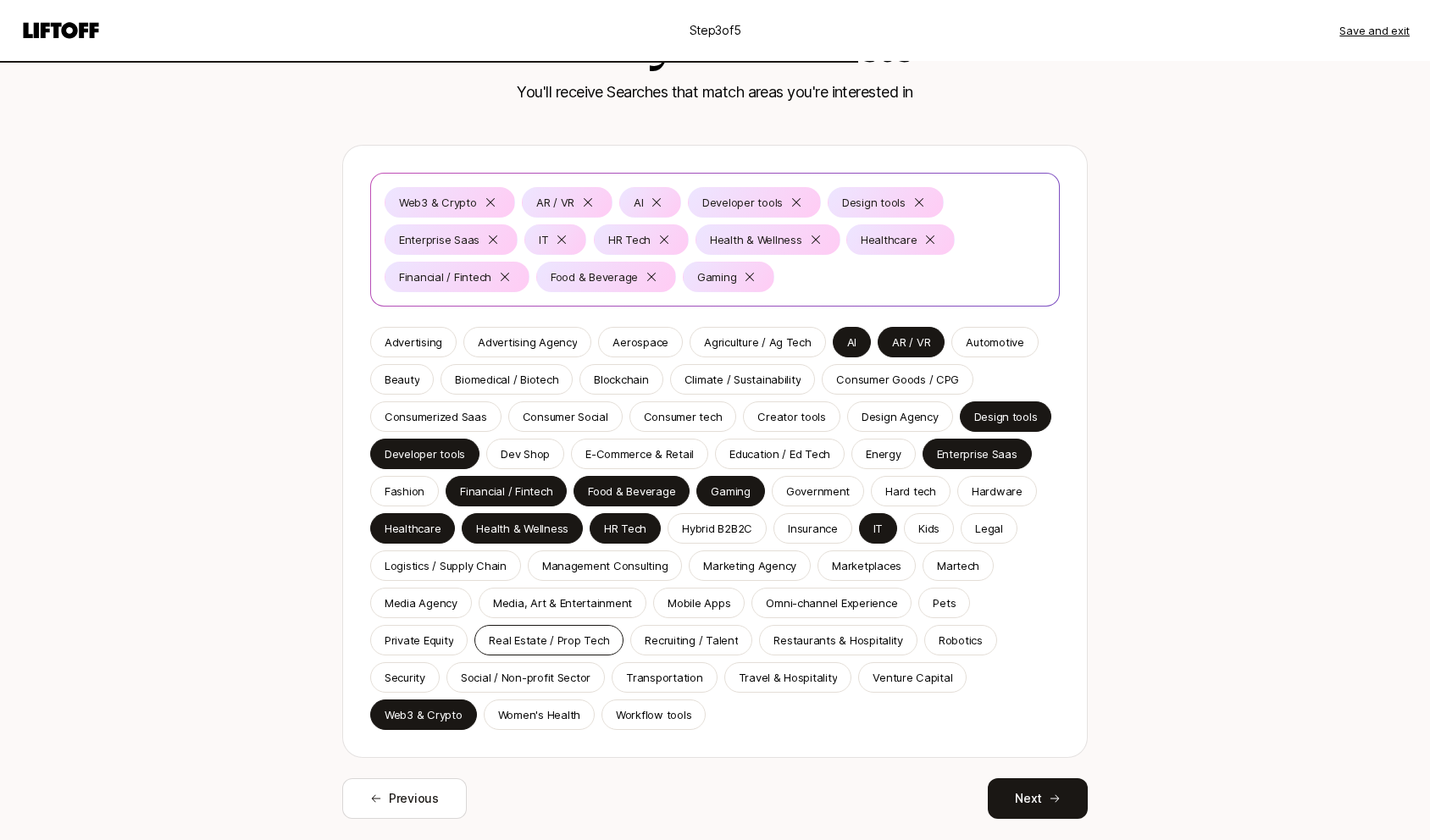
click at [597, 639] on p "Real Estate / Prop Tech" at bounding box center [549, 639] width 121 height 17
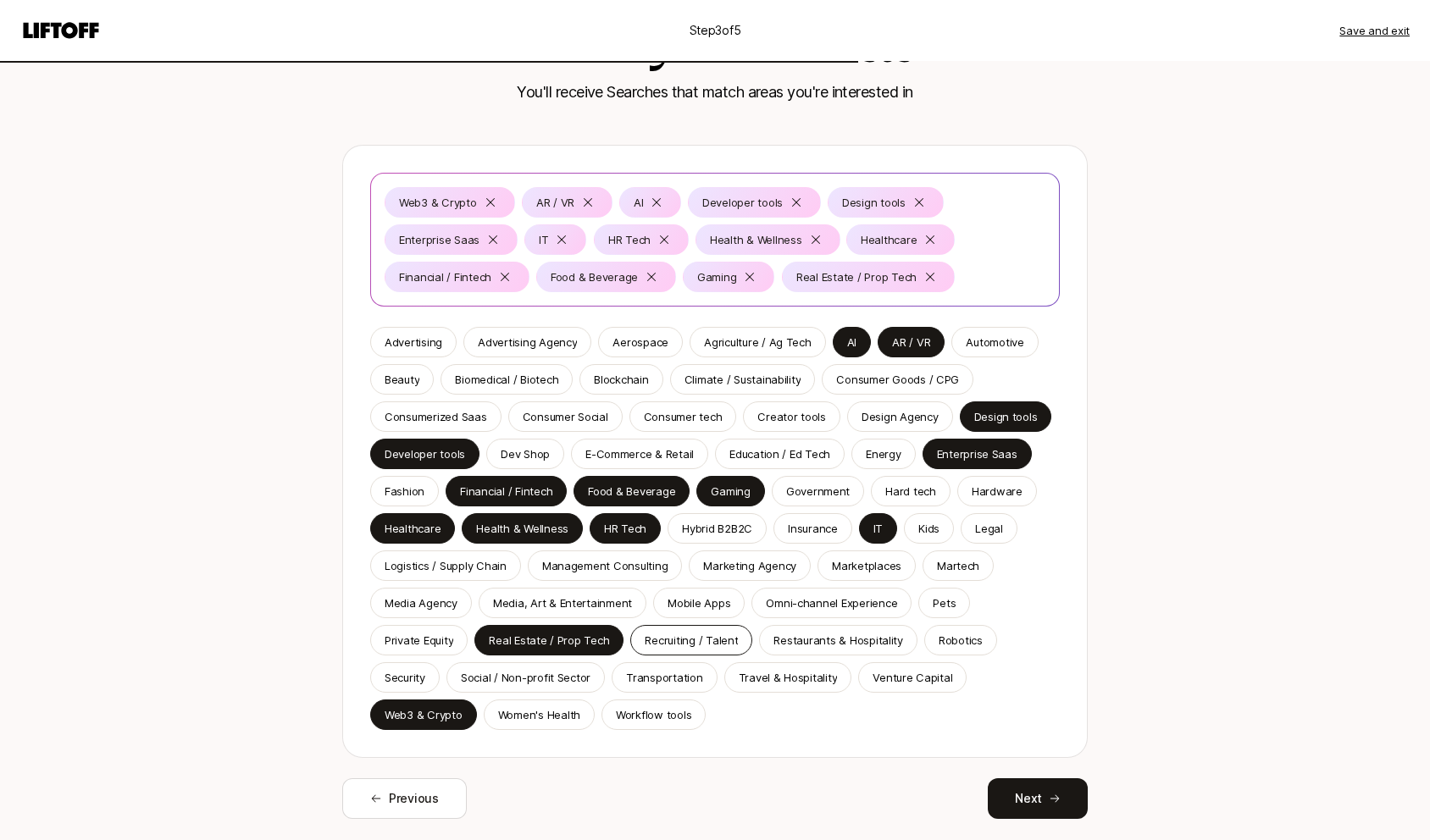
click at [682, 638] on p "Recruiting / Talent" at bounding box center [691, 639] width 93 height 17
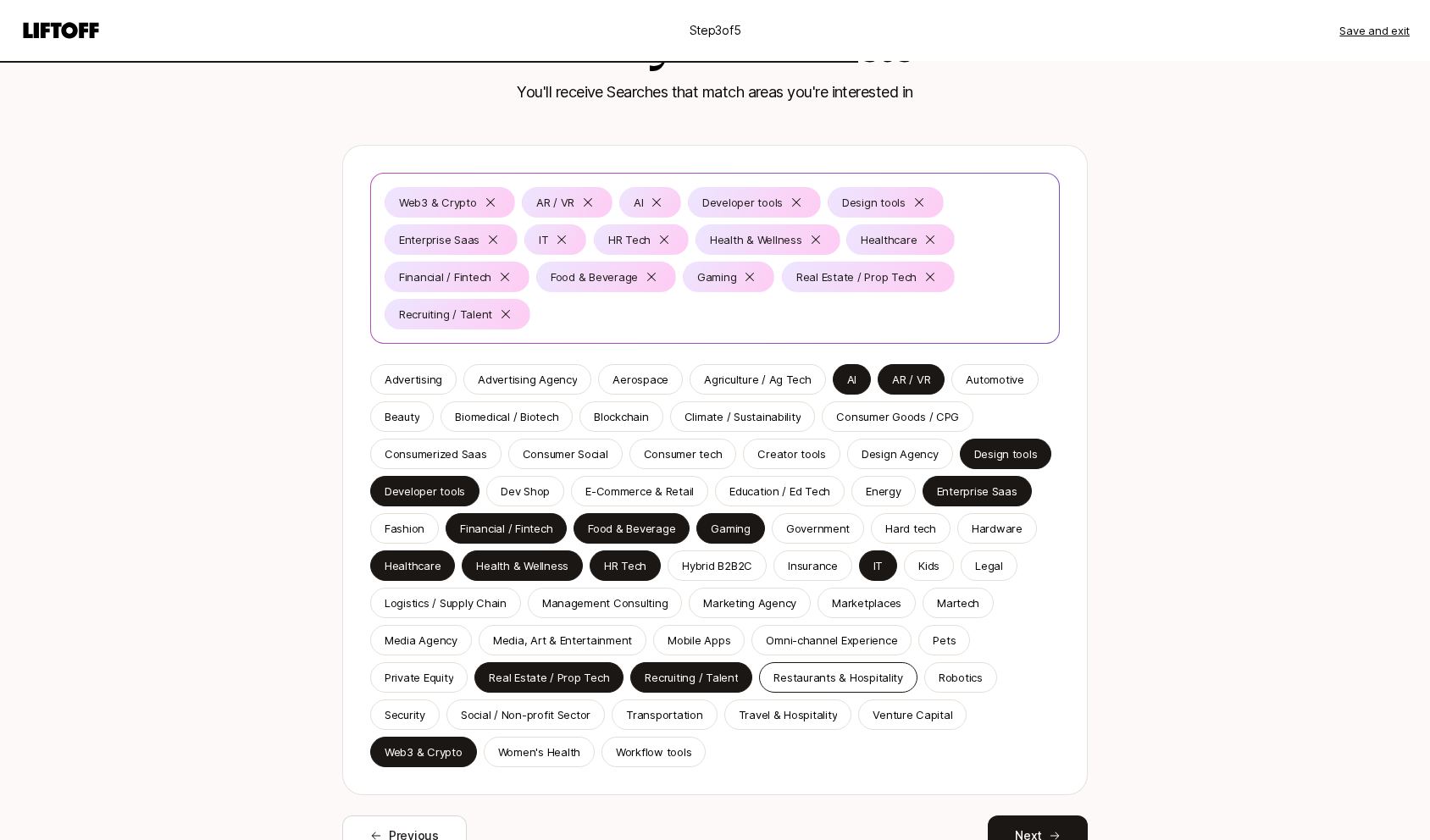
click at [881, 676] on p "Restaurants & Hospitality" at bounding box center [838, 677] width 129 height 17
click at [420, 718] on p "Security" at bounding box center [405, 714] width 41 height 17
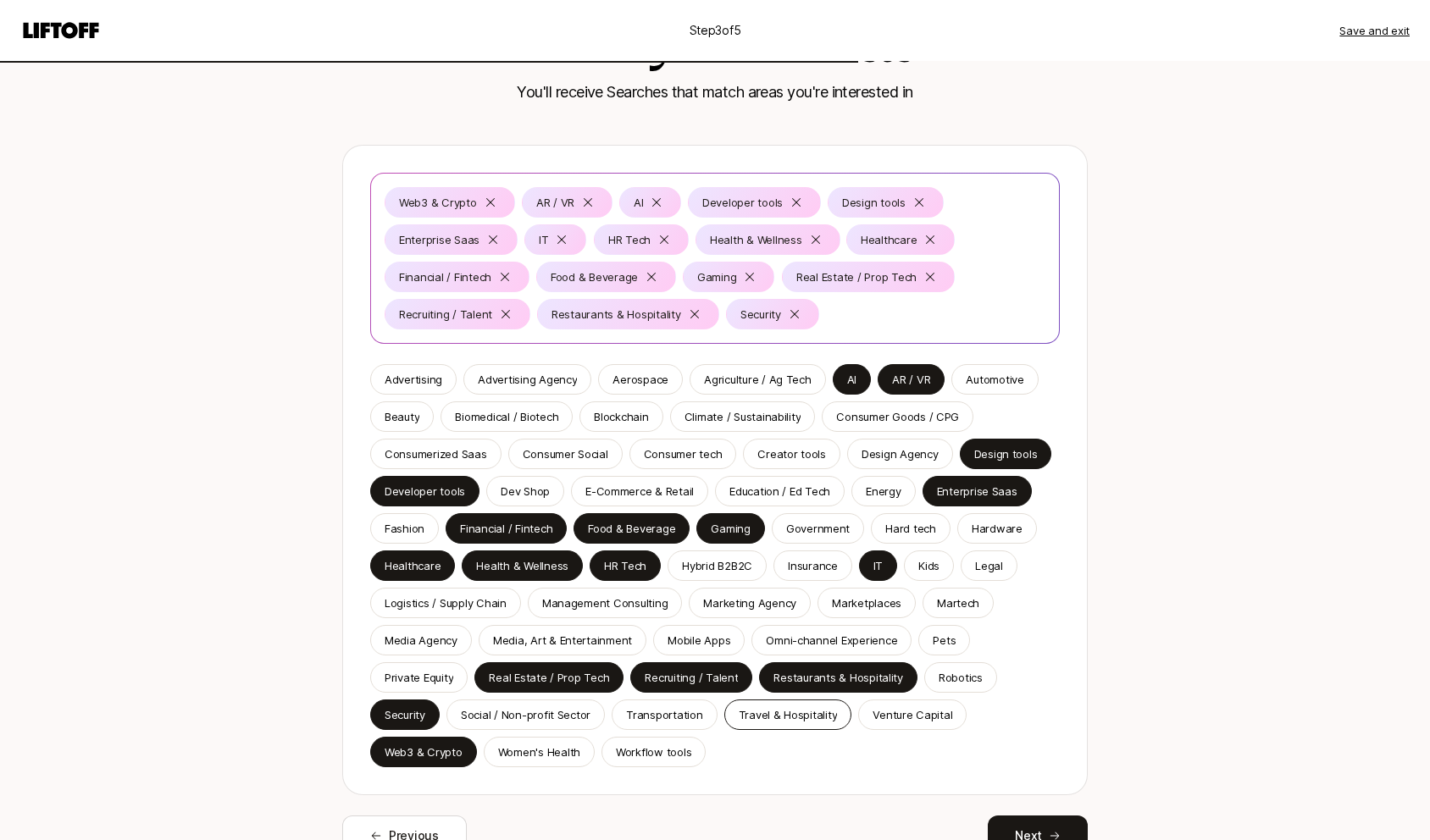
click at [757, 714] on p "Travel & Hospitality" at bounding box center [788, 714] width 99 height 17
click at [683, 719] on p "Transportation" at bounding box center [664, 714] width 76 height 17
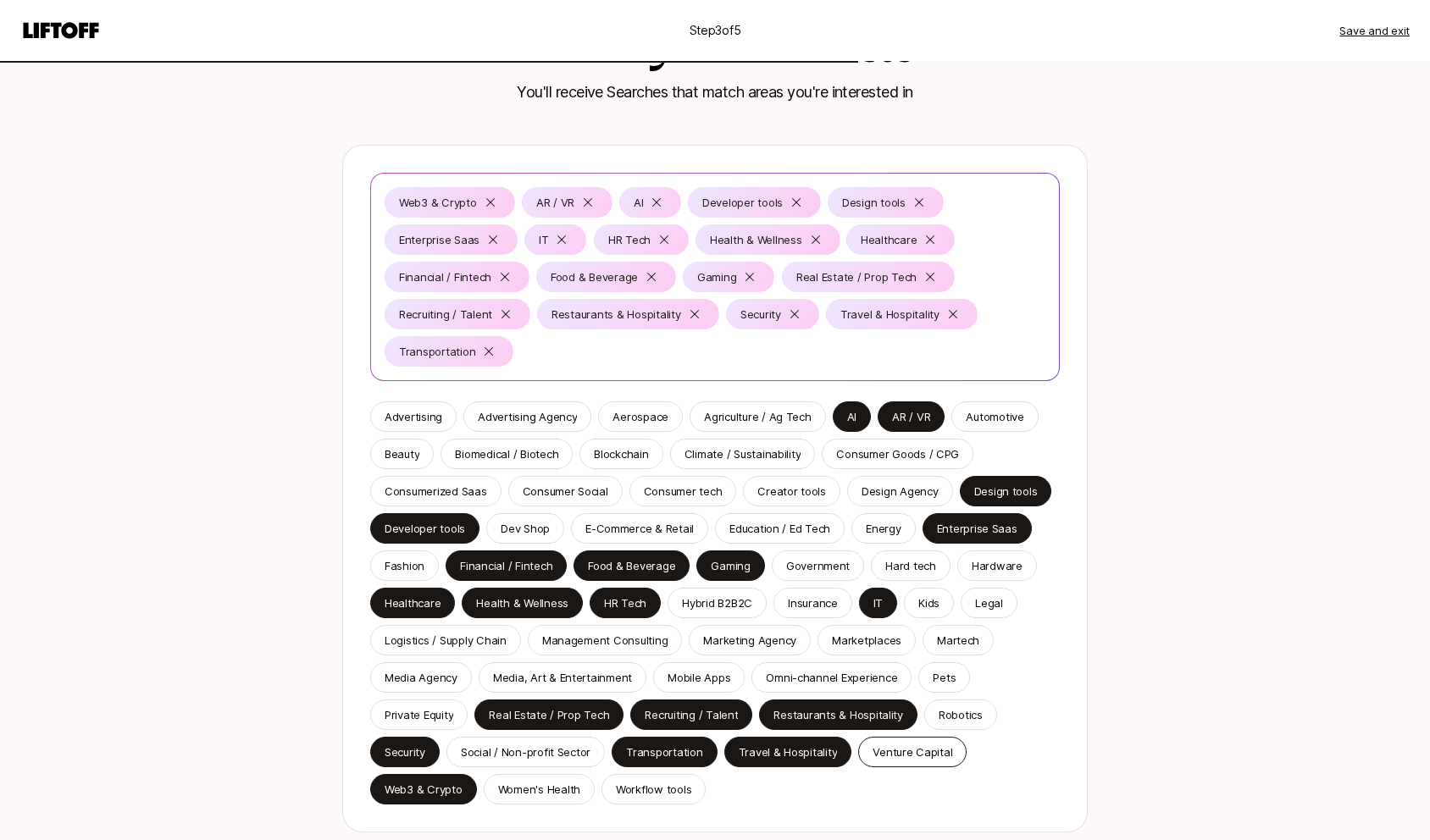
click at [911, 748] on p "Venture Capital" at bounding box center [912, 751] width 80 height 17
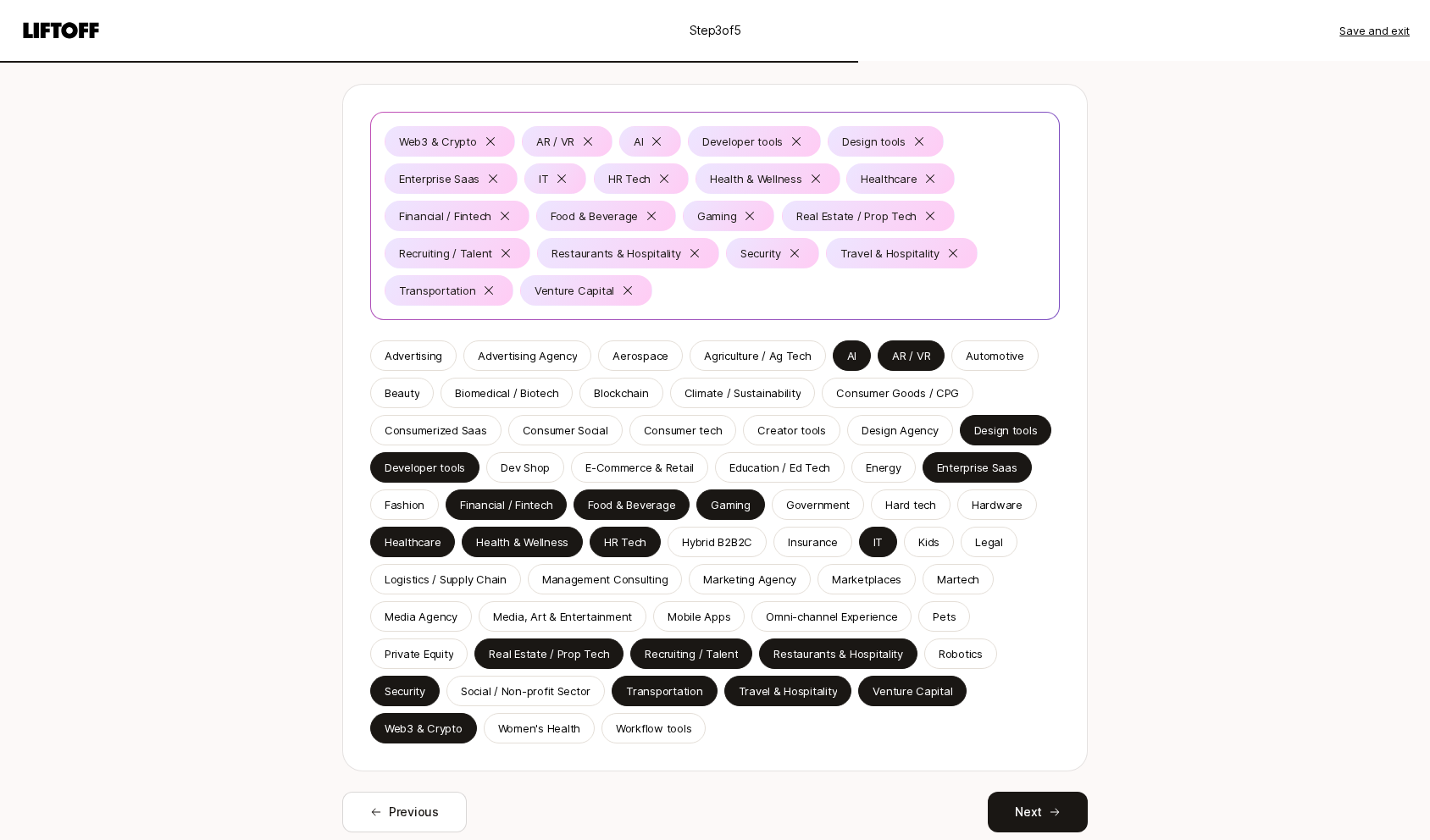
scroll to position [161, 0]
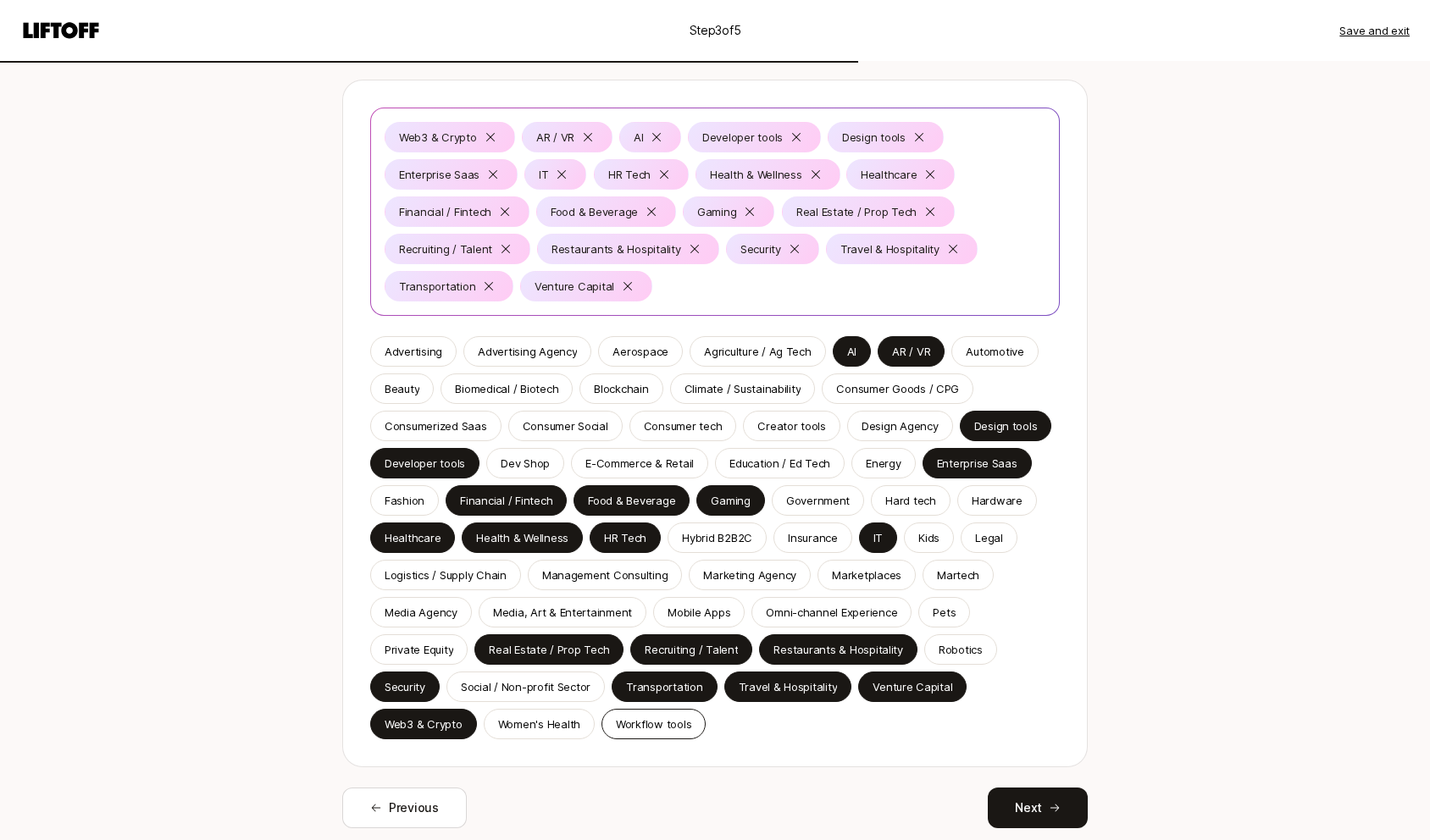
click at [664, 731] on p "Workflow tools" at bounding box center [653, 723] width 75 height 17
click at [732, 539] on p "Hybrid B2B2C" at bounding box center [717, 537] width 70 height 17
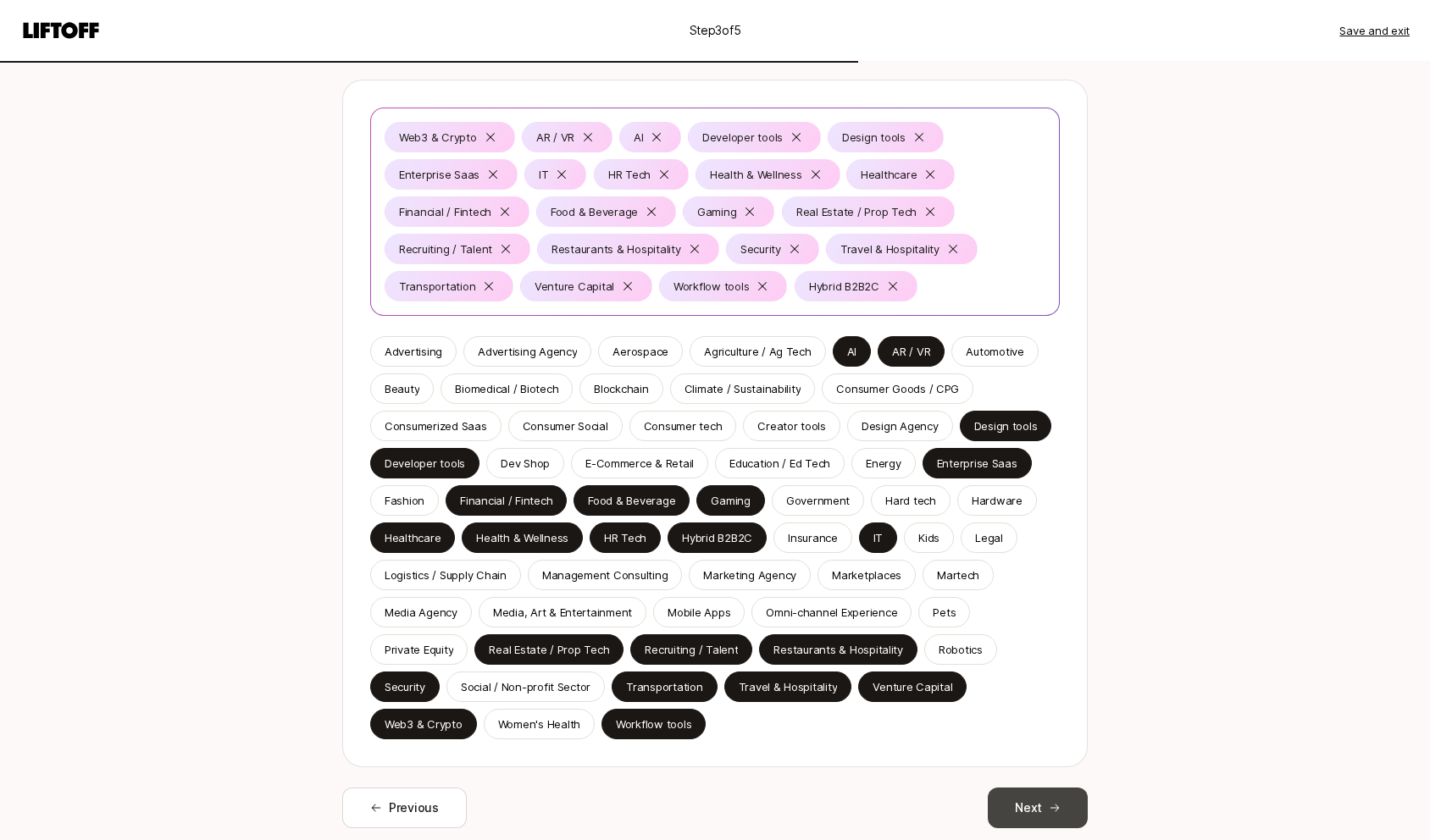
click at [1048, 802] on icon at bounding box center [1054, 808] width 12 height 12
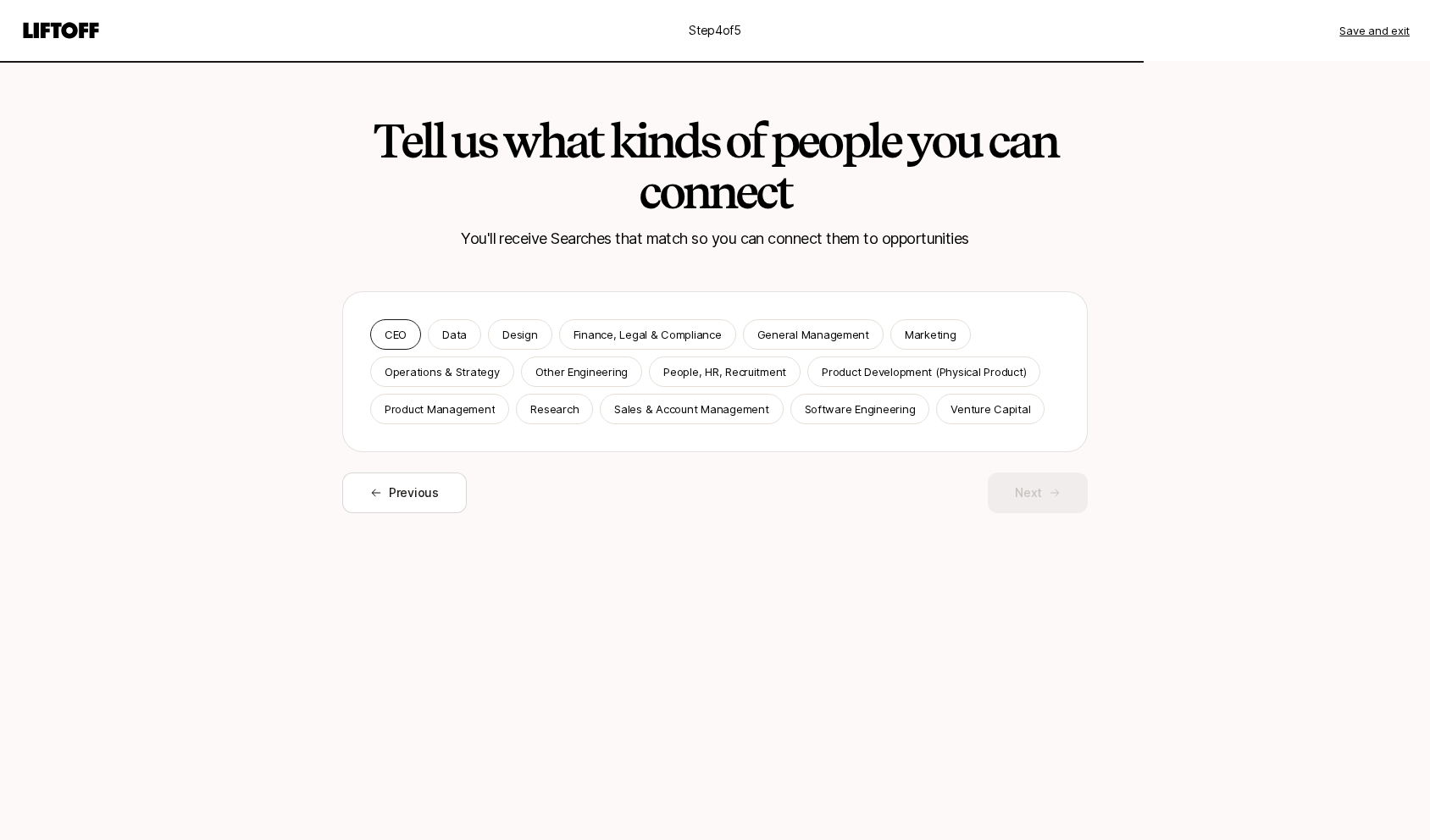
click at [402, 340] on p "CEO" at bounding box center [395, 334] width 22 height 17
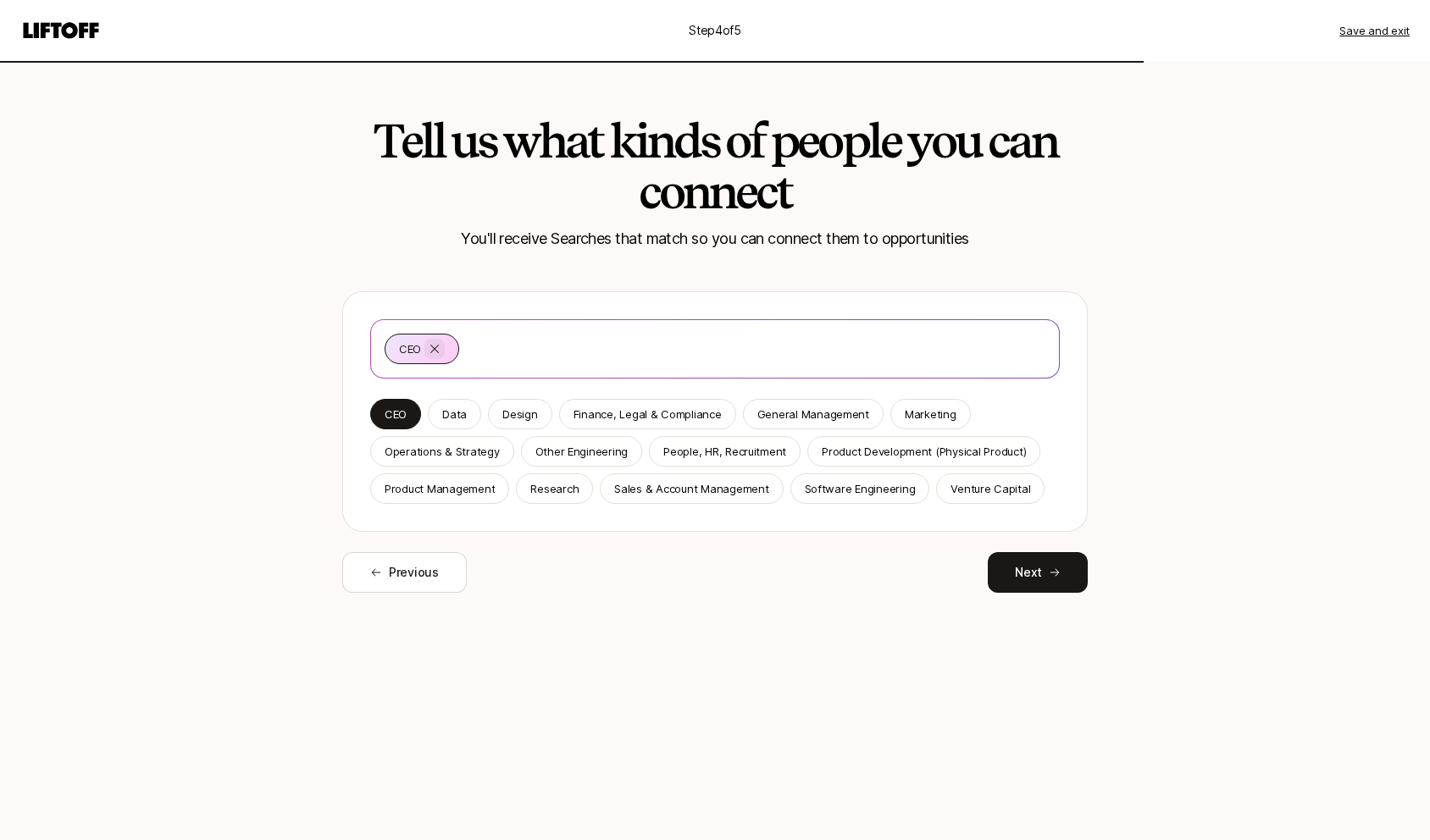
click at [432, 347] on icon at bounding box center [435, 349] width 14 height 14
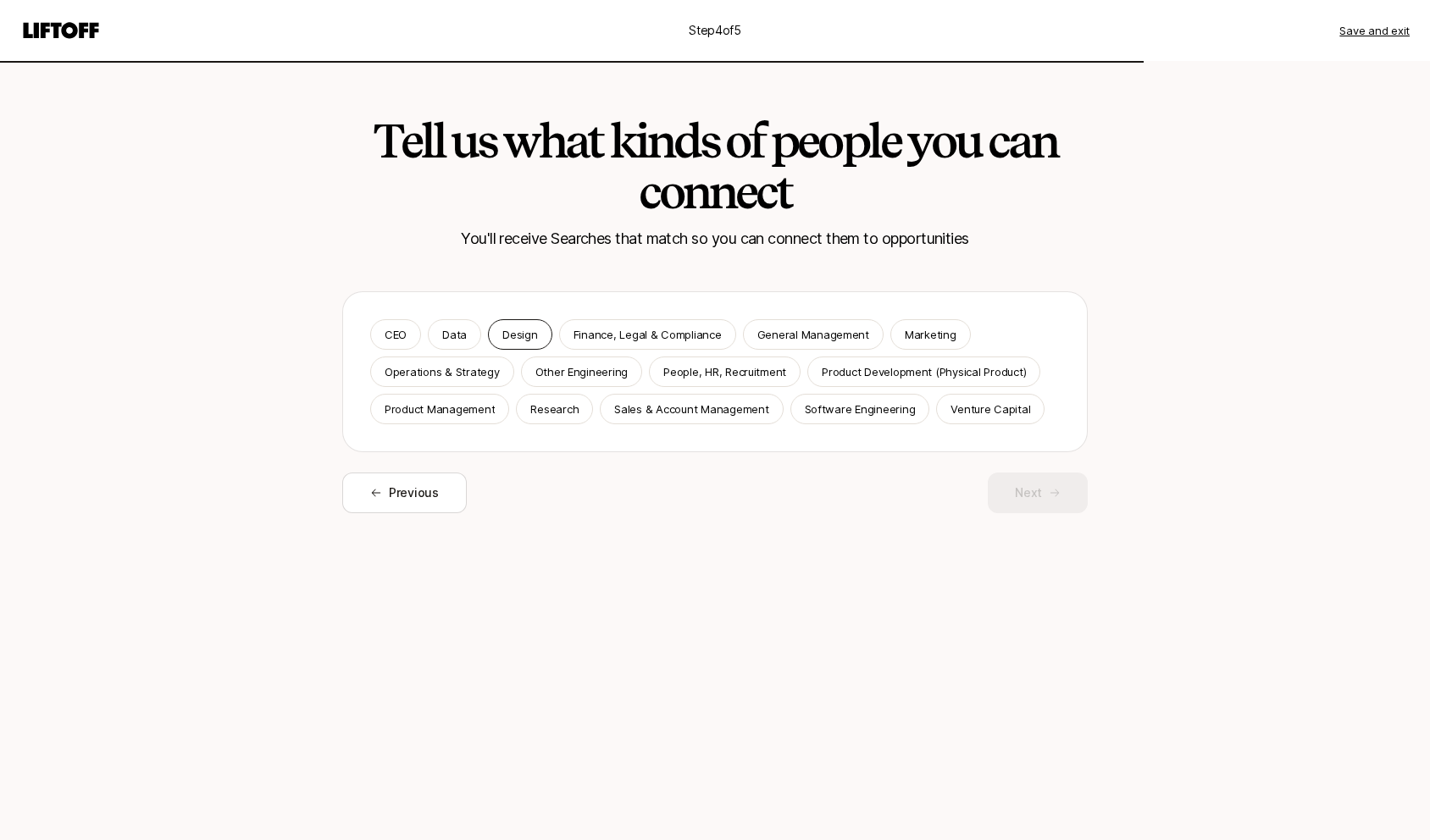
click at [540, 343] on div "Design" at bounding box center [519, 334] width 63 height 30
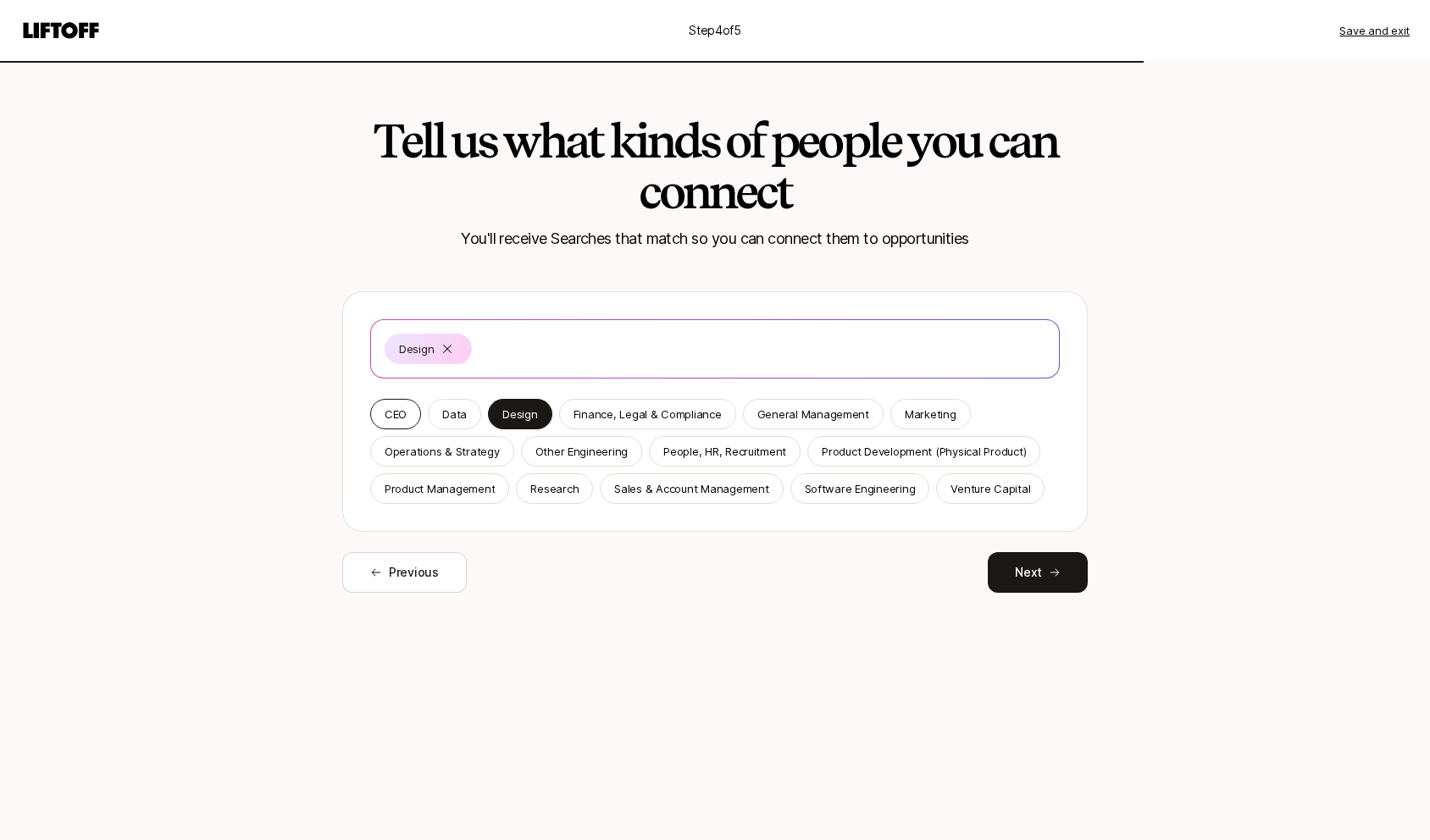
click at [403, 408] on p "CEO" at bounding box center [395, 414] width 22 height 17
click at [1055, 584] on button "Next" at bounding box center [1038, 572] width 100 height 41
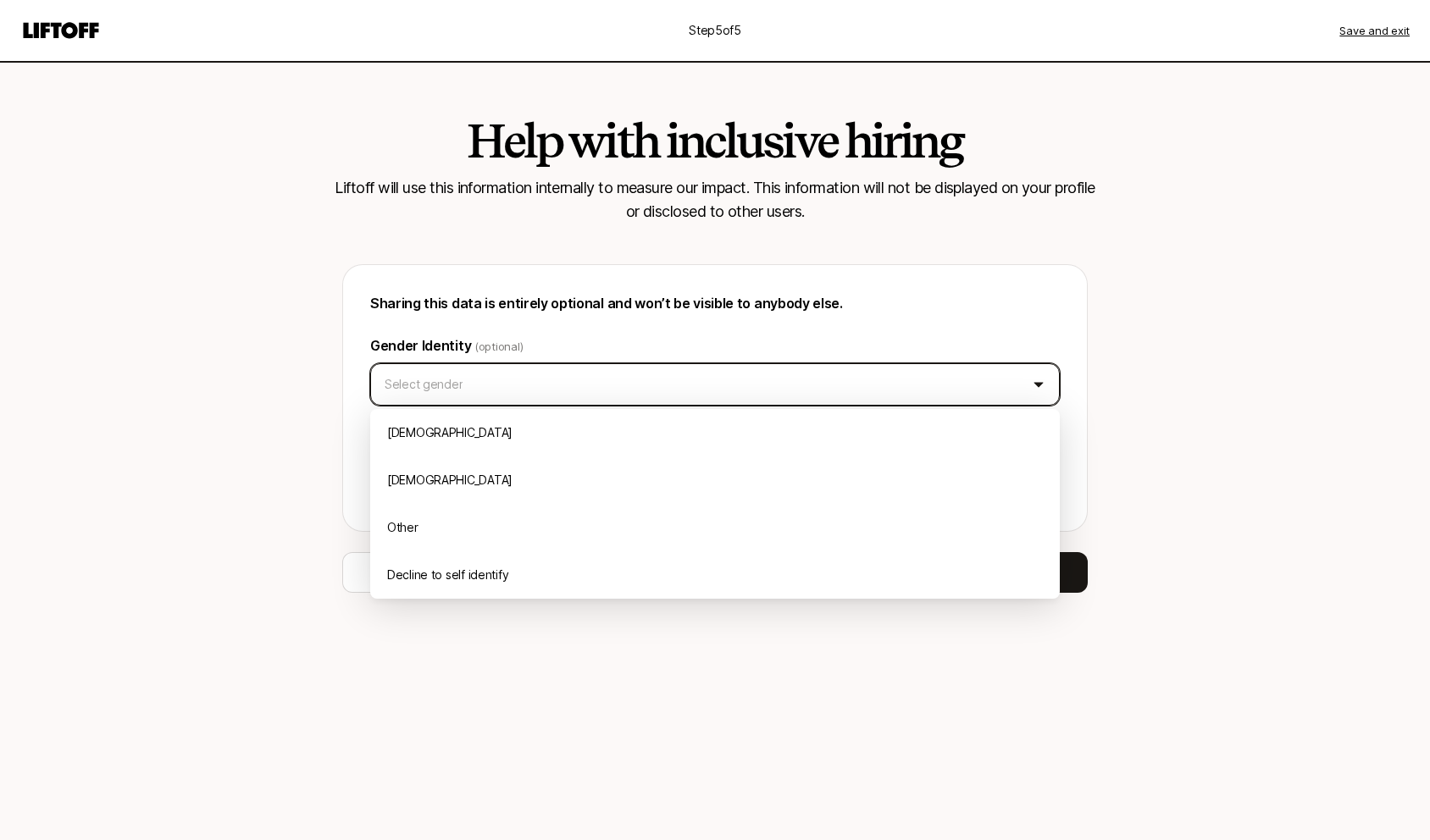
click at [972, 396] on html "Step 5 of 5 Save and exit Help with inclusive hiring Liftoff will use this info…" at bounding box center [715, 420] width 1430 height 840
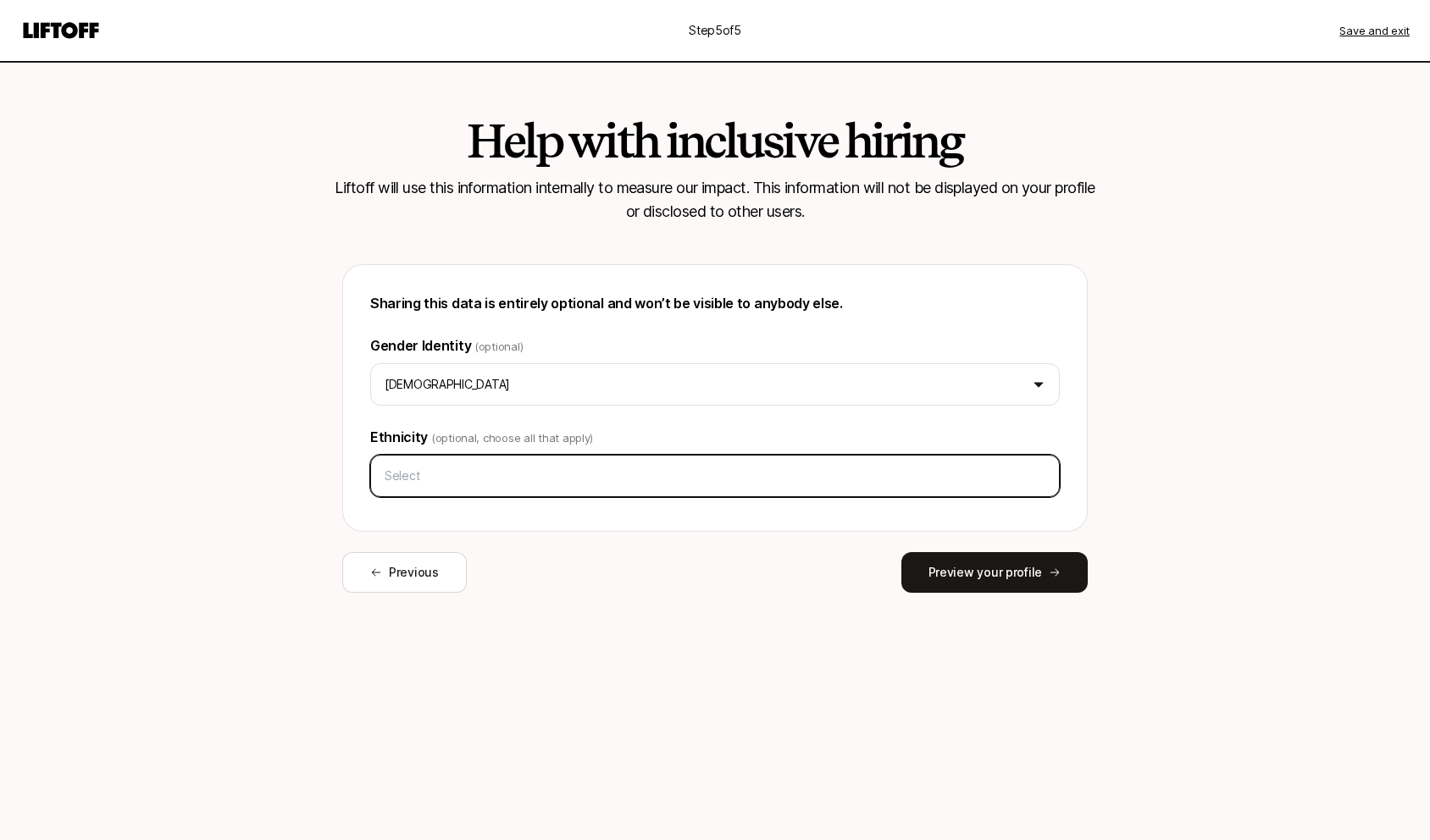
click at [776, 478] on input "text" at bounding box center [715, 475] width 675 height 30
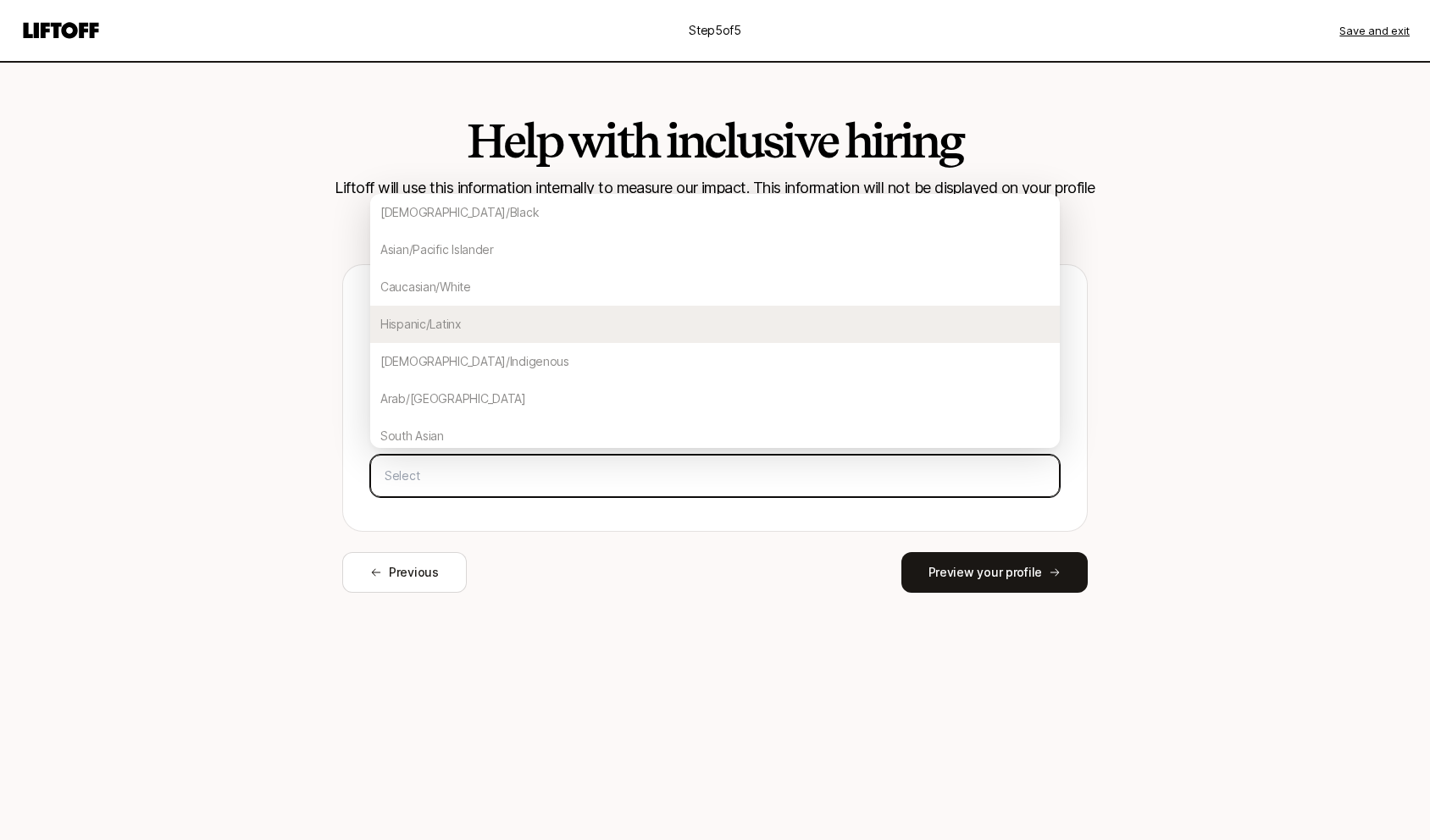
click at [613, 317] on div "Hispanic/Latinx" at bounding box center [715, 324] width 689 height 37
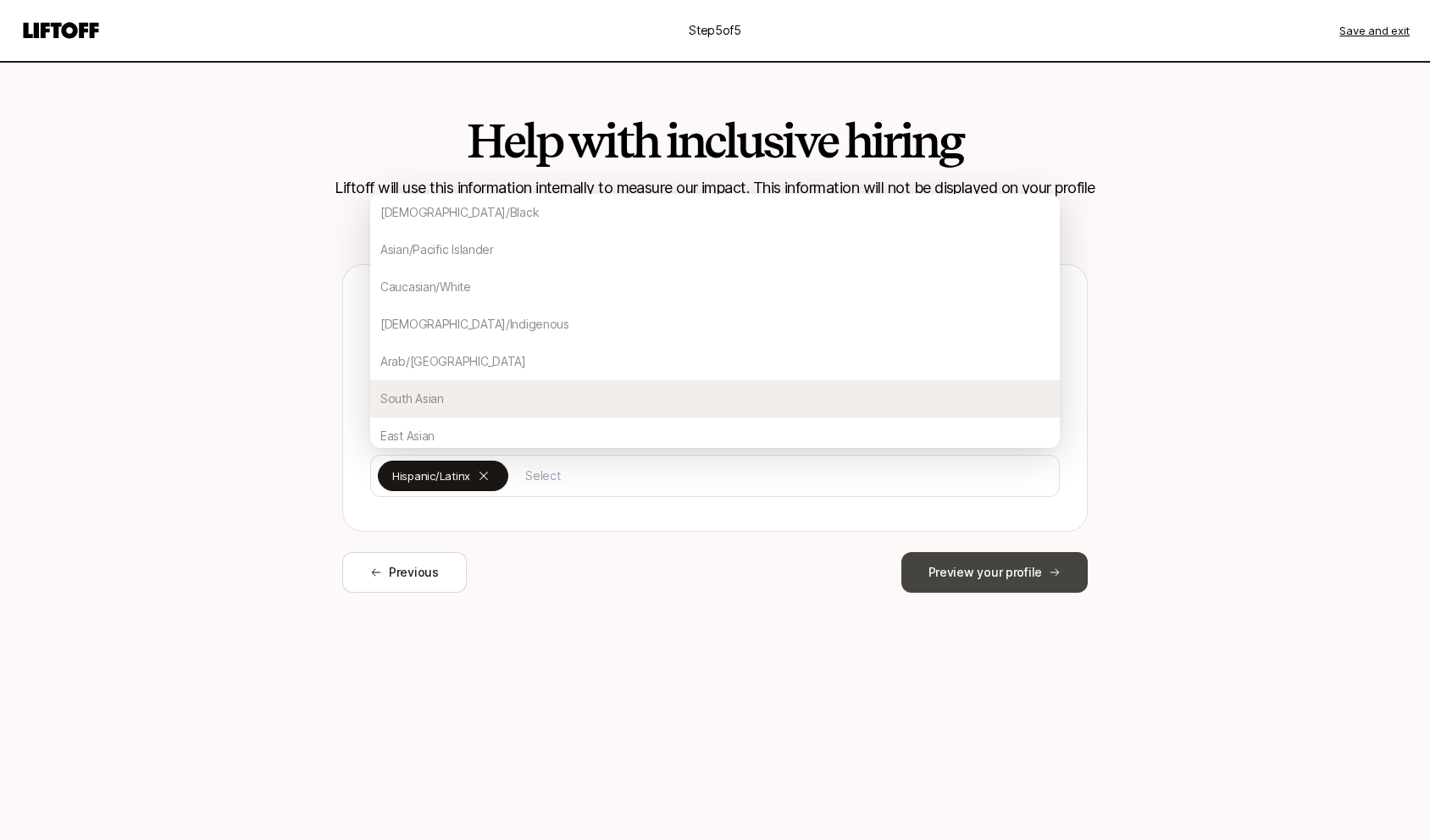
click at [950, 562] on button "Preview your profile" at bounding box center [994, 572] width 186 height 41
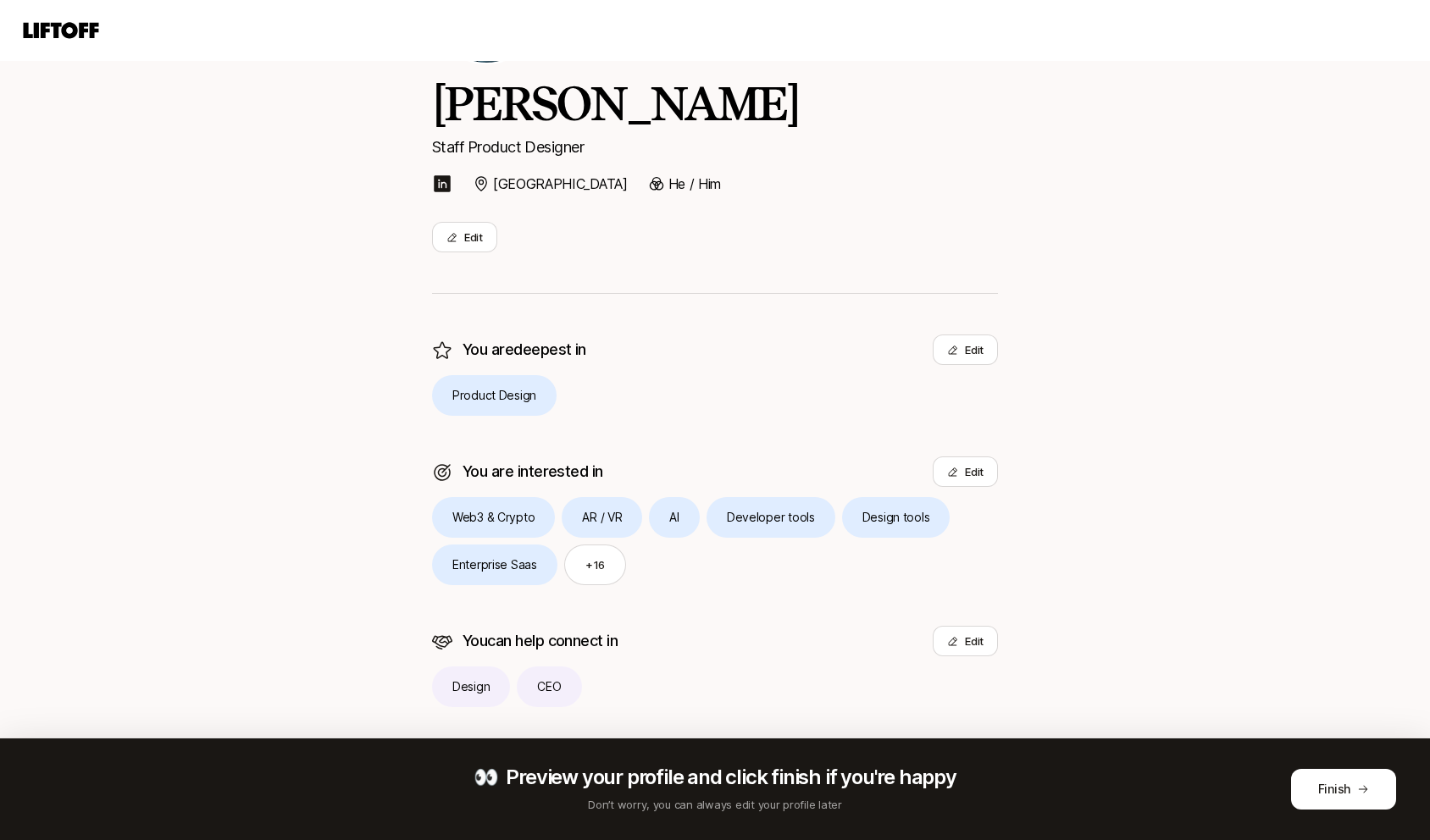
scroll to position [162, 0]
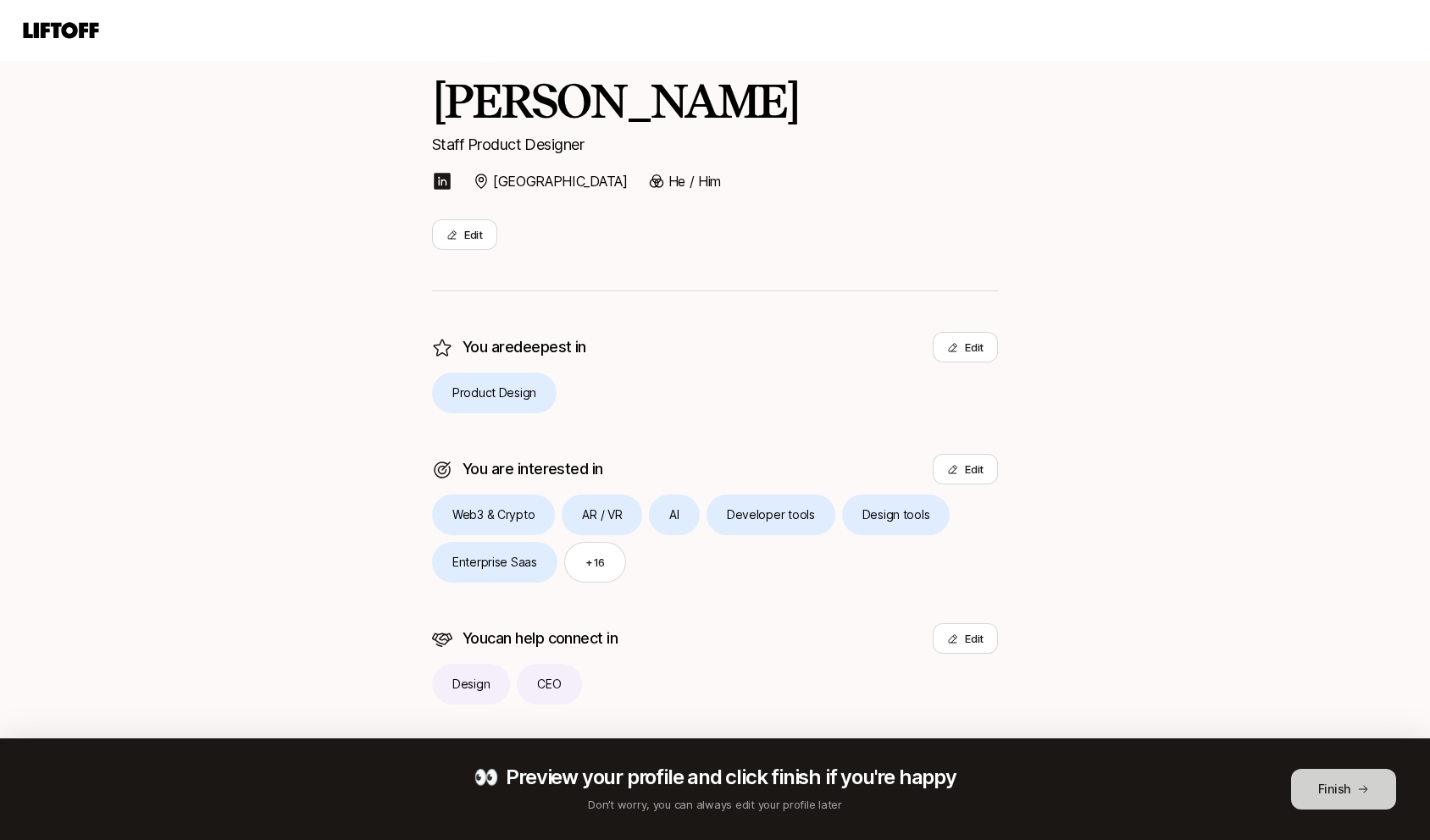
click at [1343, 796] on button "Finish" at bounding box center [1343, 789] width 105 height 41
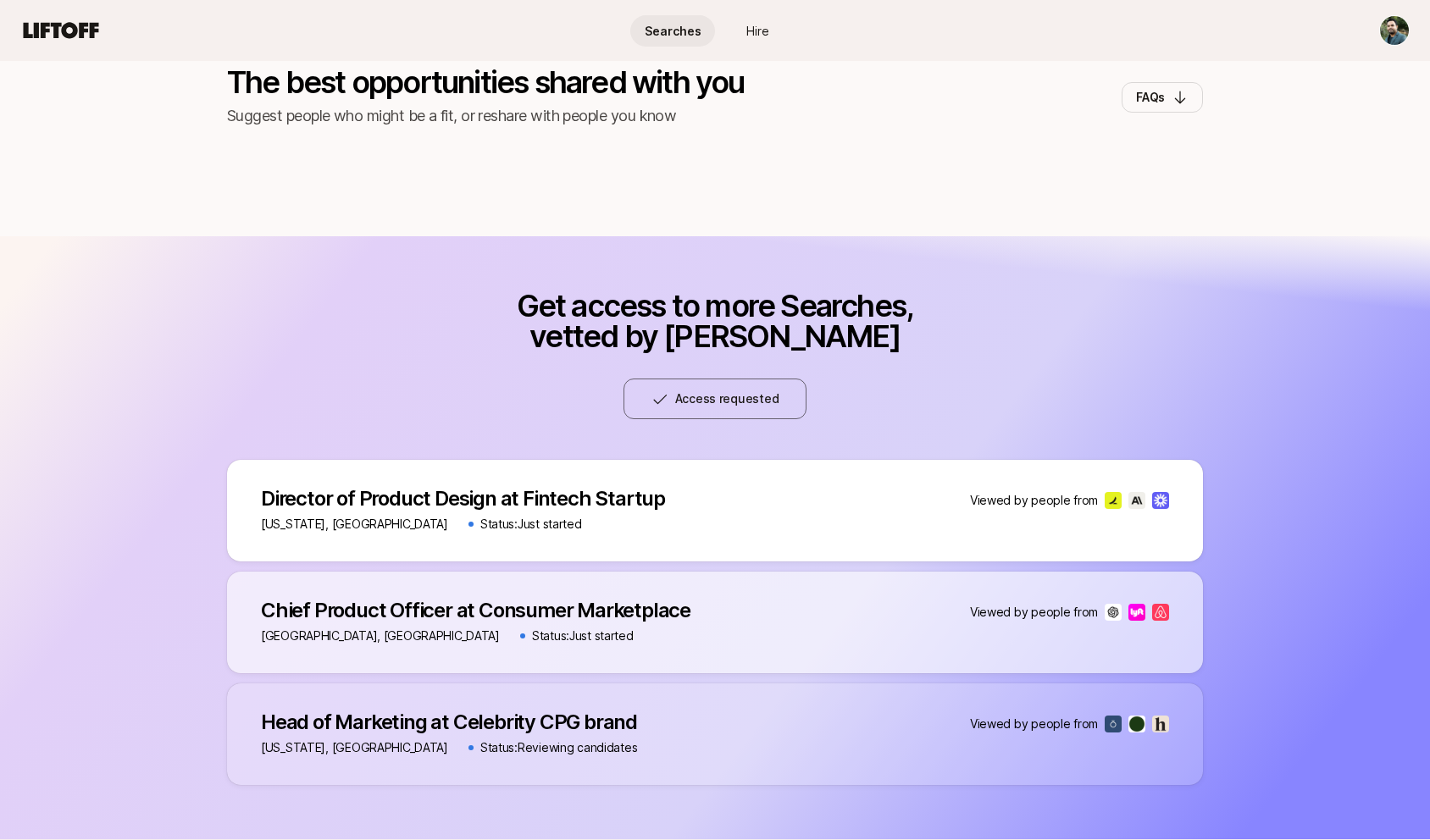
scroll to position [126, 0]
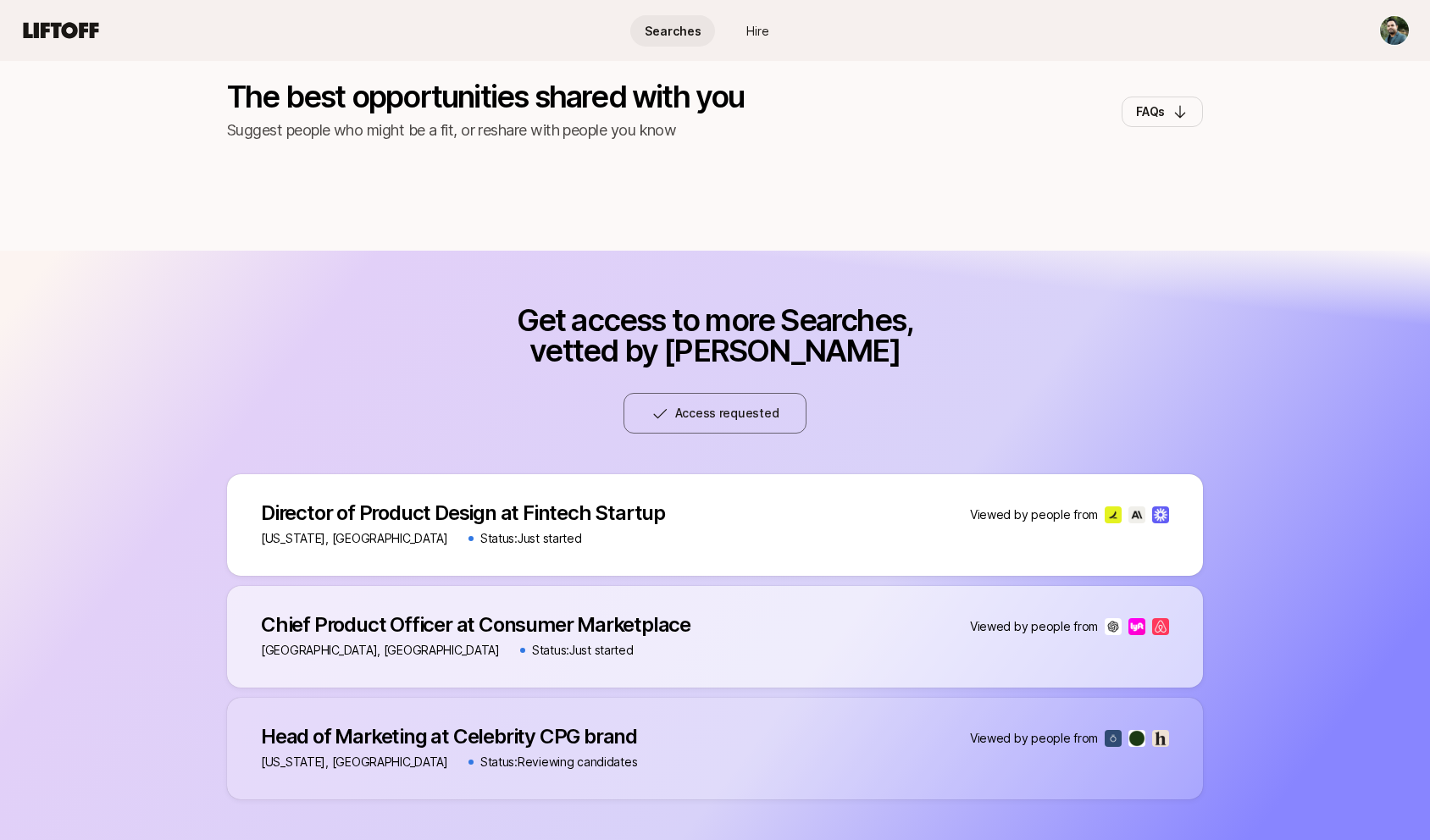
click at [767, 23] on span "Hire" at bounding box center [757, 31] width 22 height 18
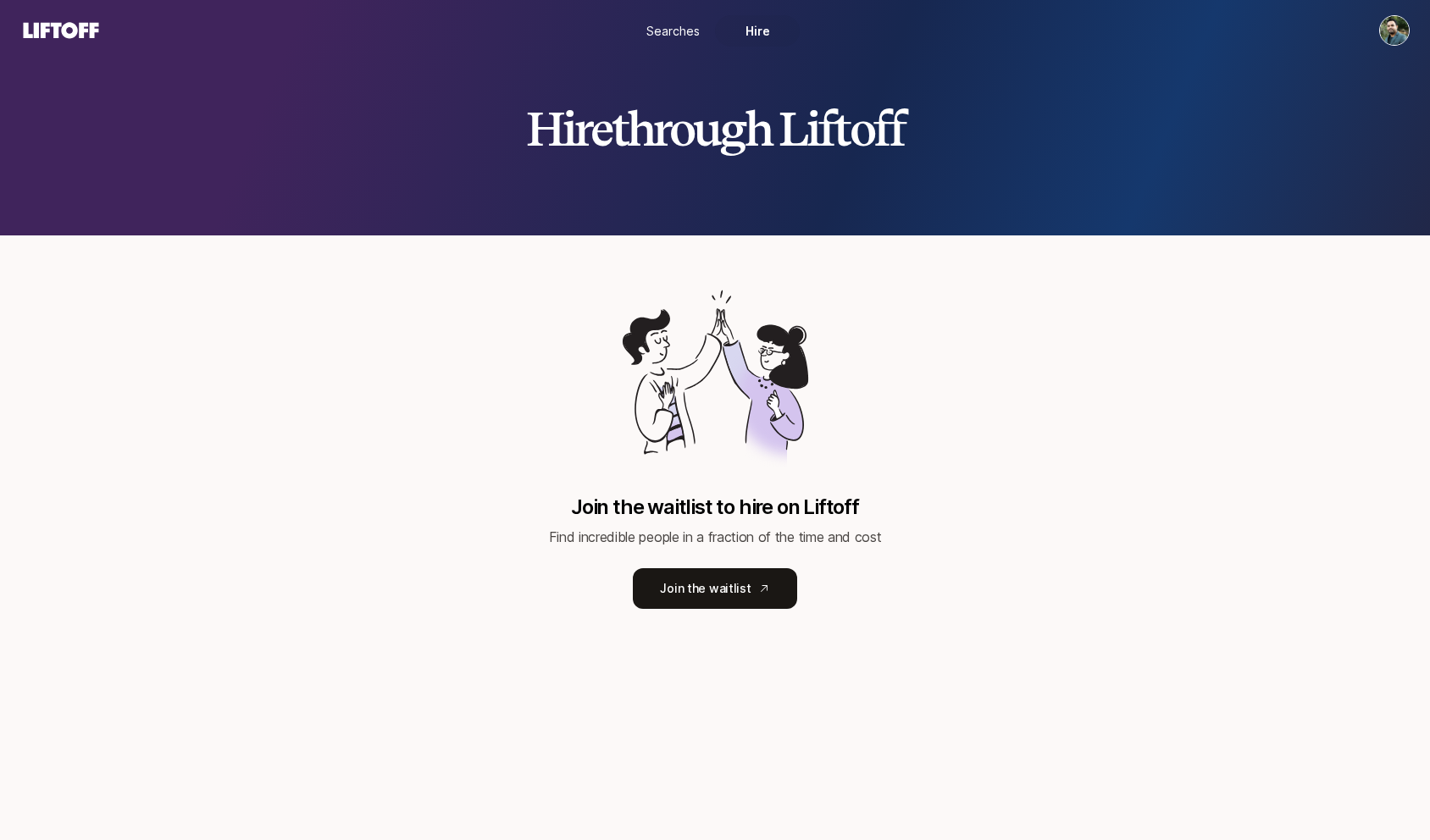
click at [68, 22] on icon at bounding box center [60, 30] width 75 height 17
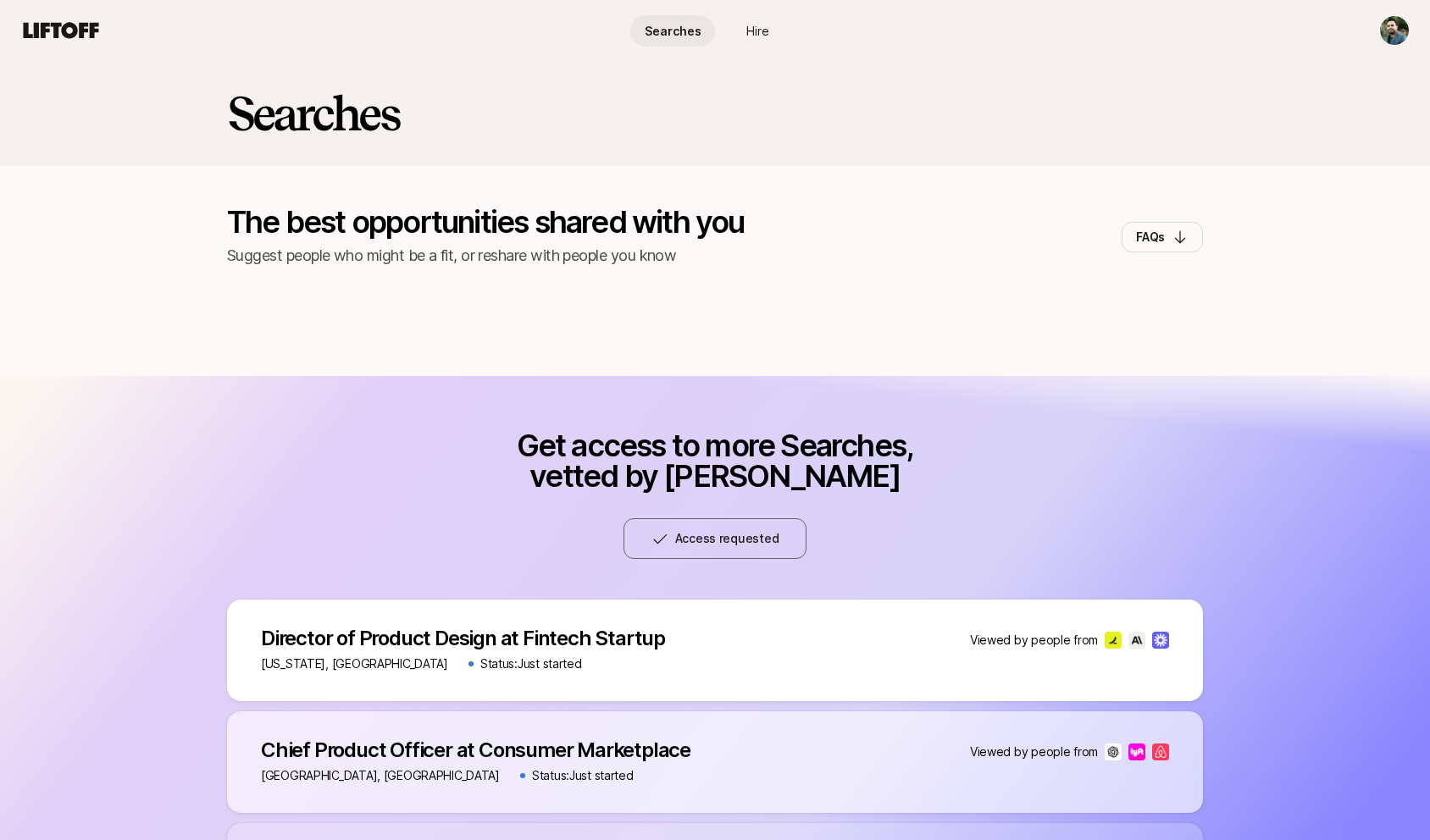
scroll to position [126, 0]
